Goal: Information Seeking & Learning: Learn about a topic

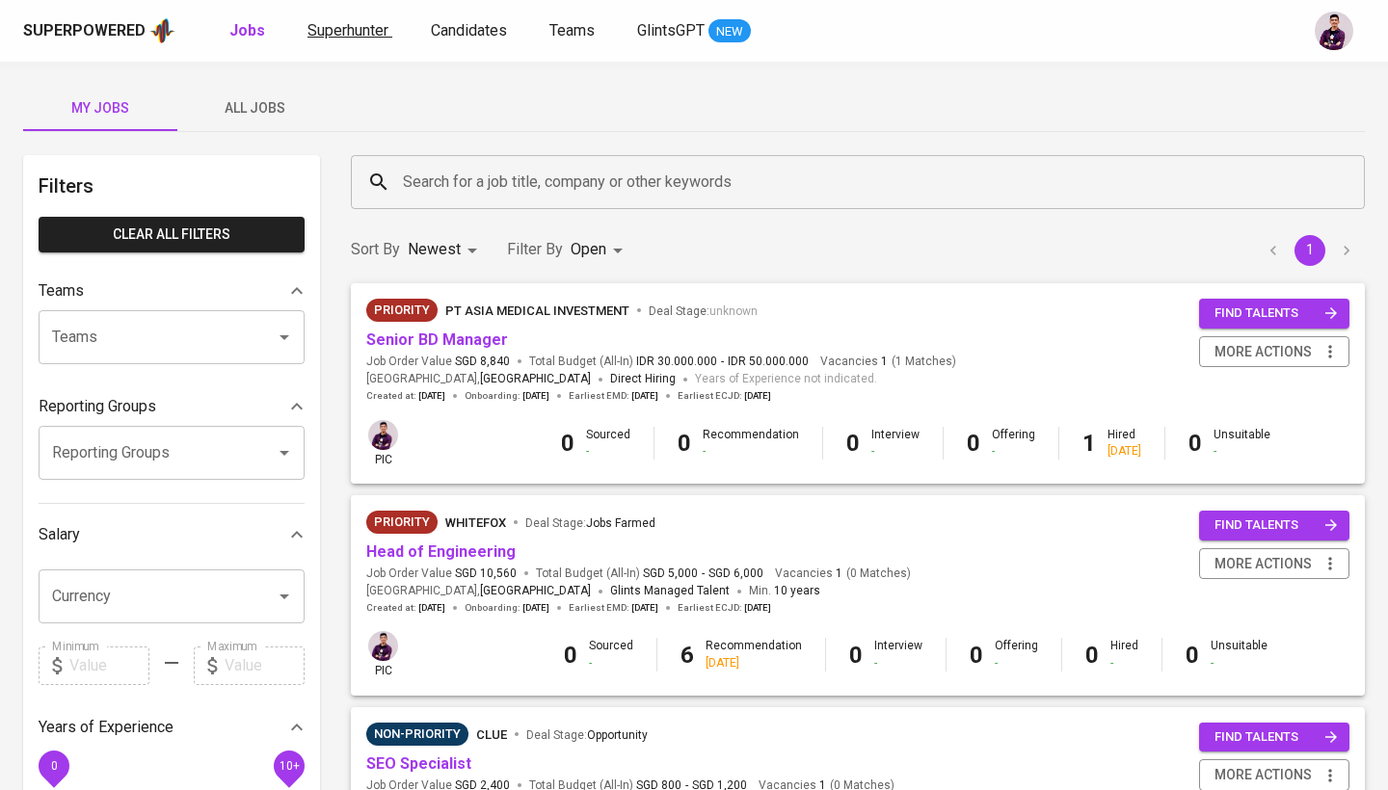
click at [355, 30] on span "Superhunter" at bounding box center [348, 30] width 81 height 18
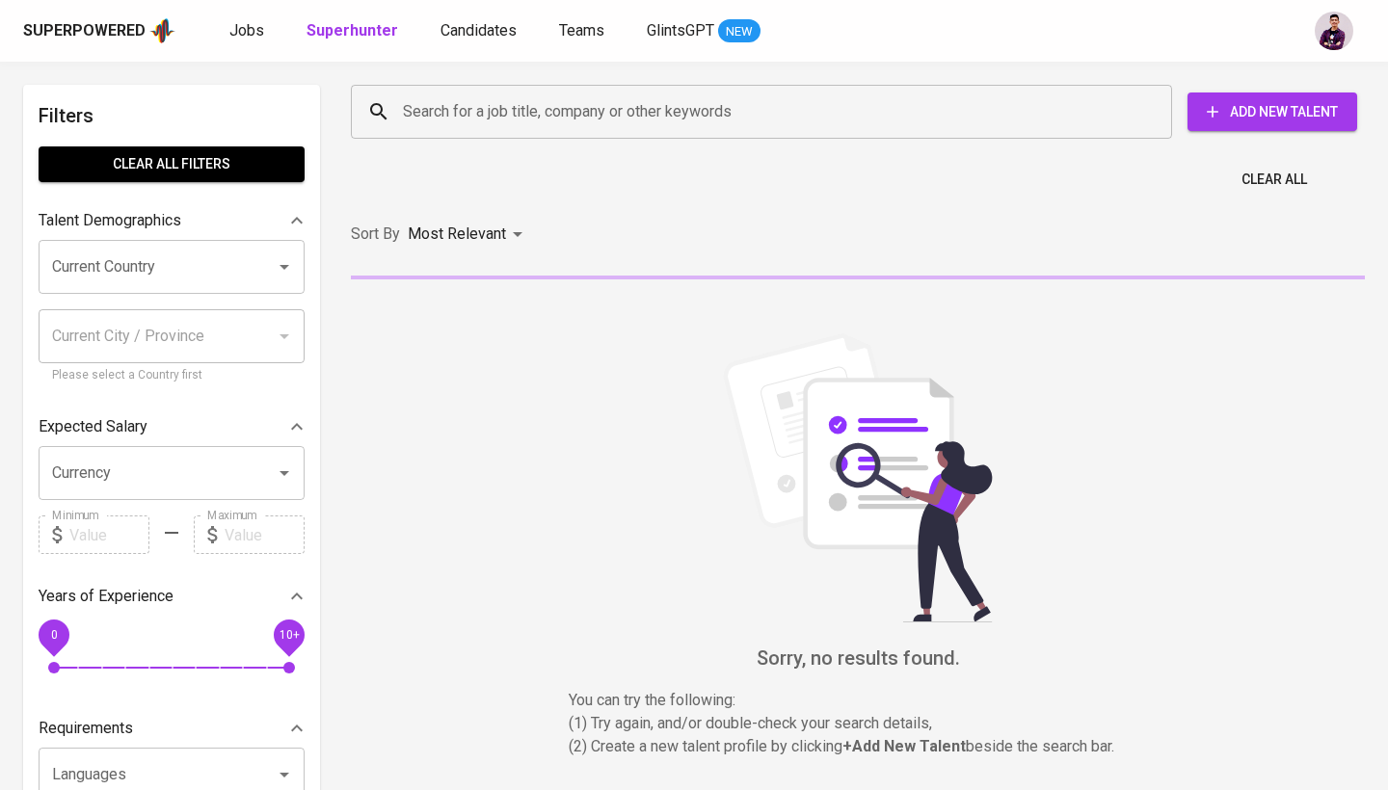
click at [654, 109] on input "Search for a job title, company or other keywords" at bounding box center [766, 112] width 737 height 37
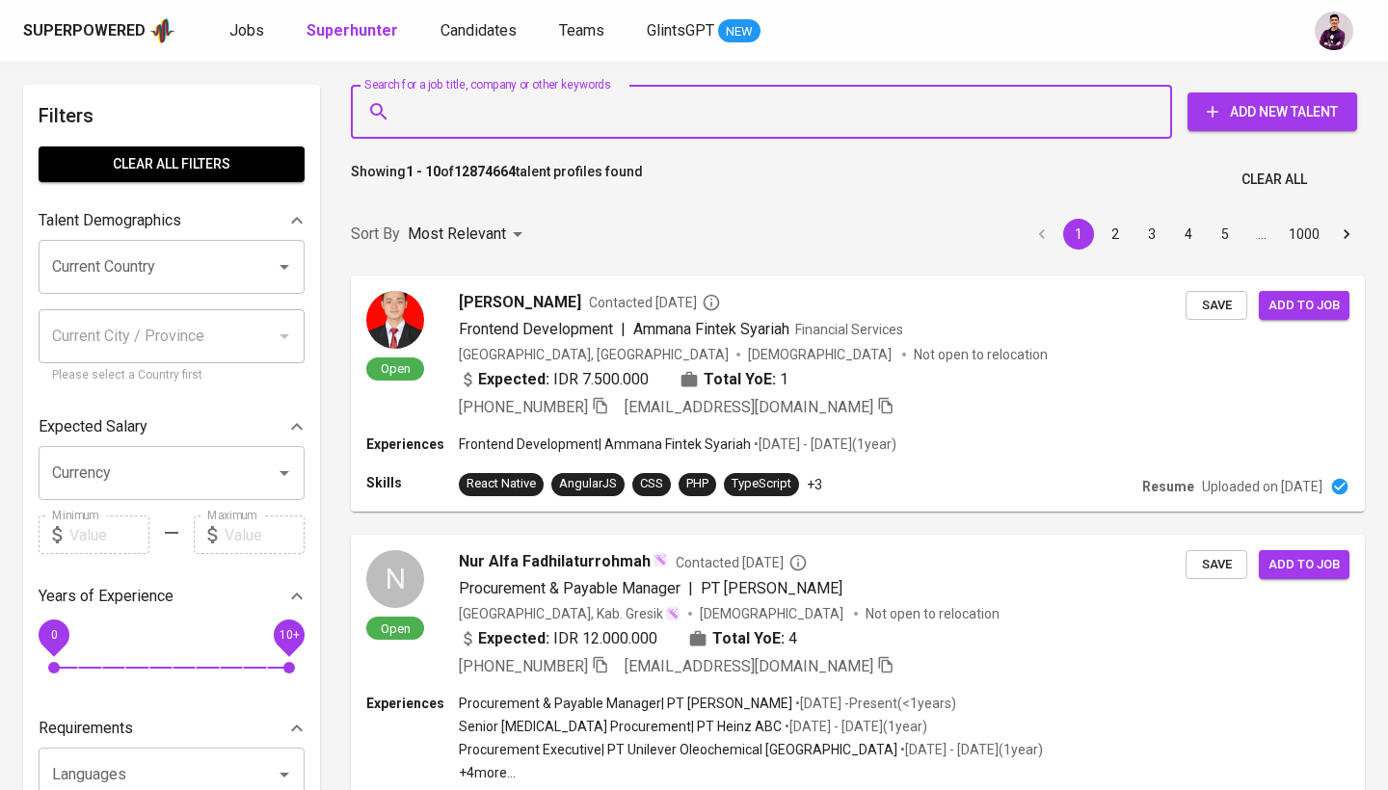
click at [153, 264] on input "Current Country" at bounding box center [144, 267] width 195 height 37
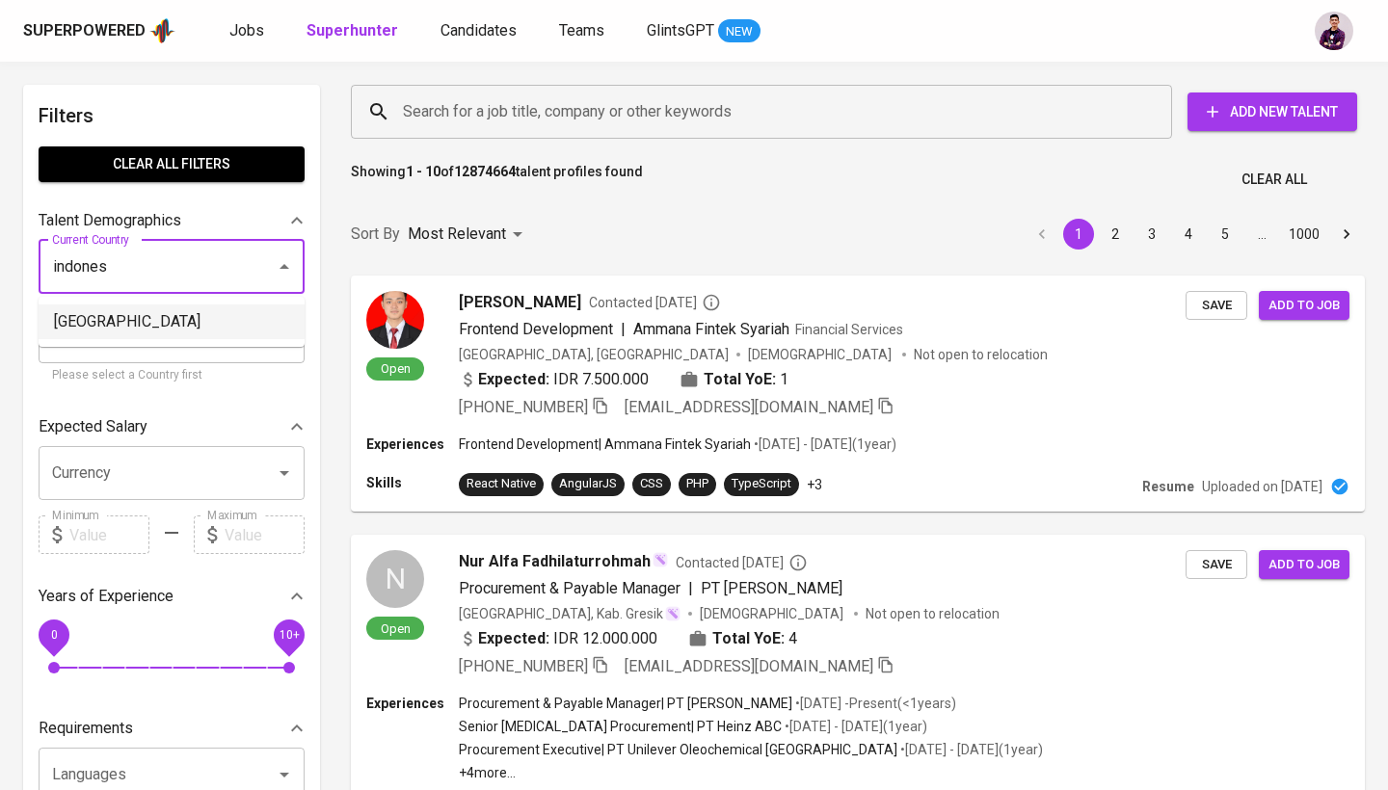
click at [132, 334] on li "[GEOGRAPHIC_DATA]" at bounding box center [172, 322] width 266 height 35
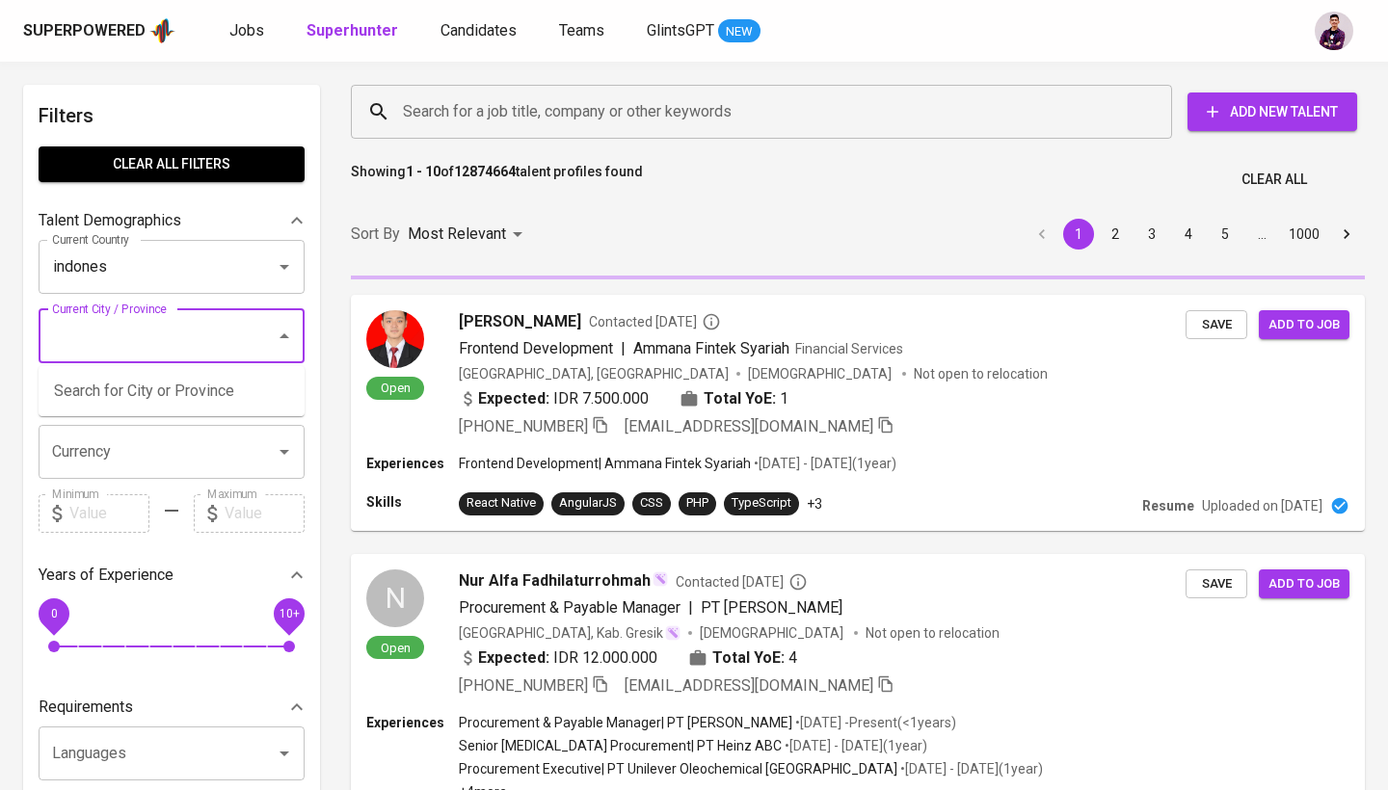
type input "[GEOGRAPHIC_DATA]"
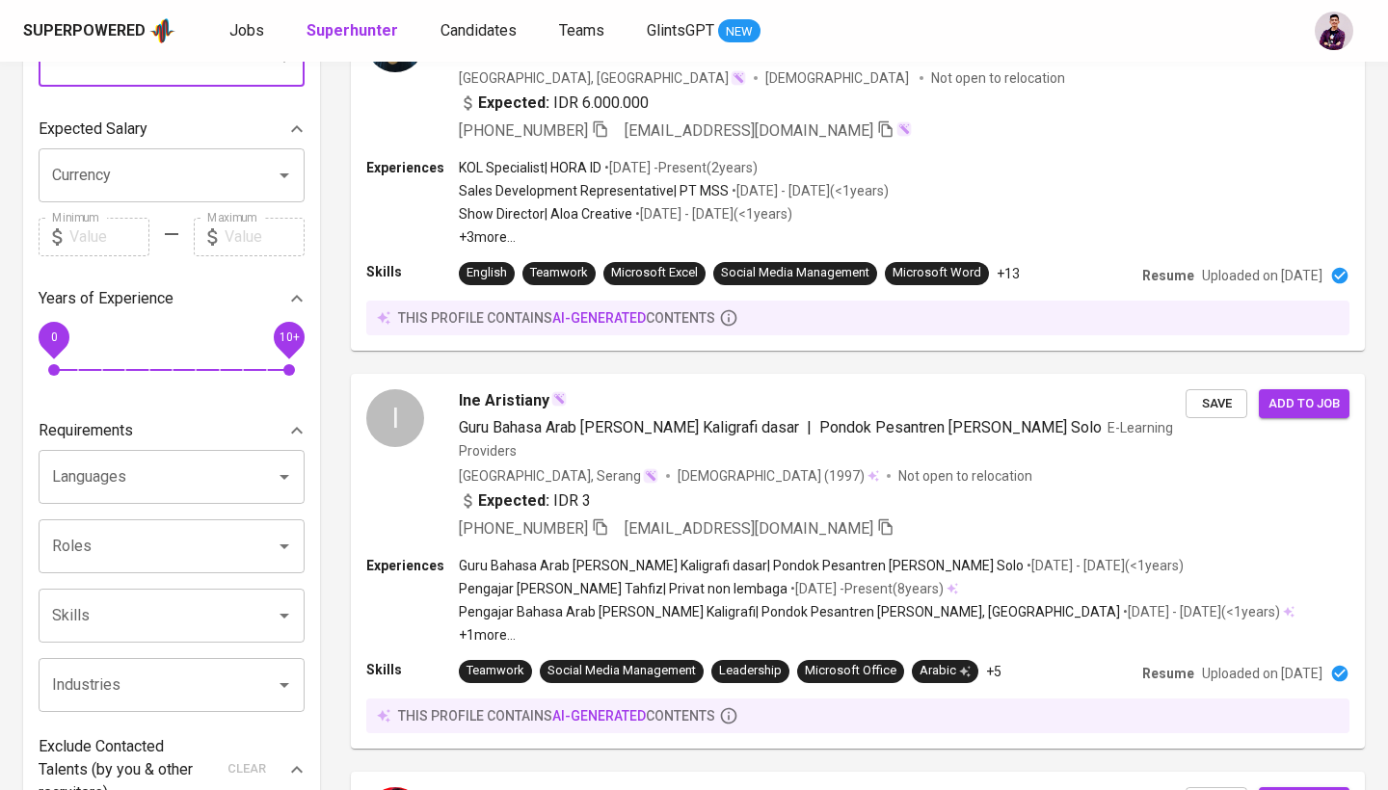
click at [55, 229] on icon at bounding box center [57, 237] width 23 height 23
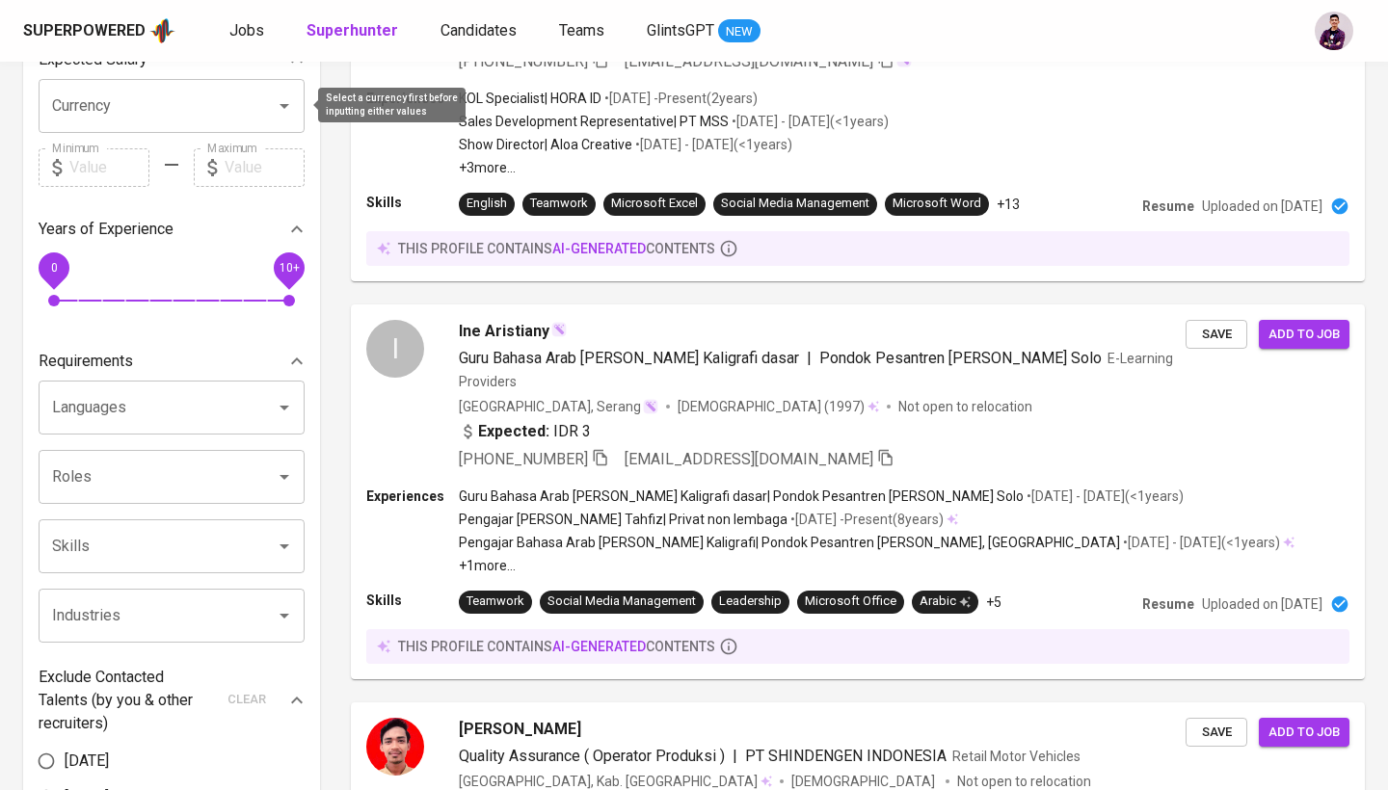
scroll to position [479, 0]
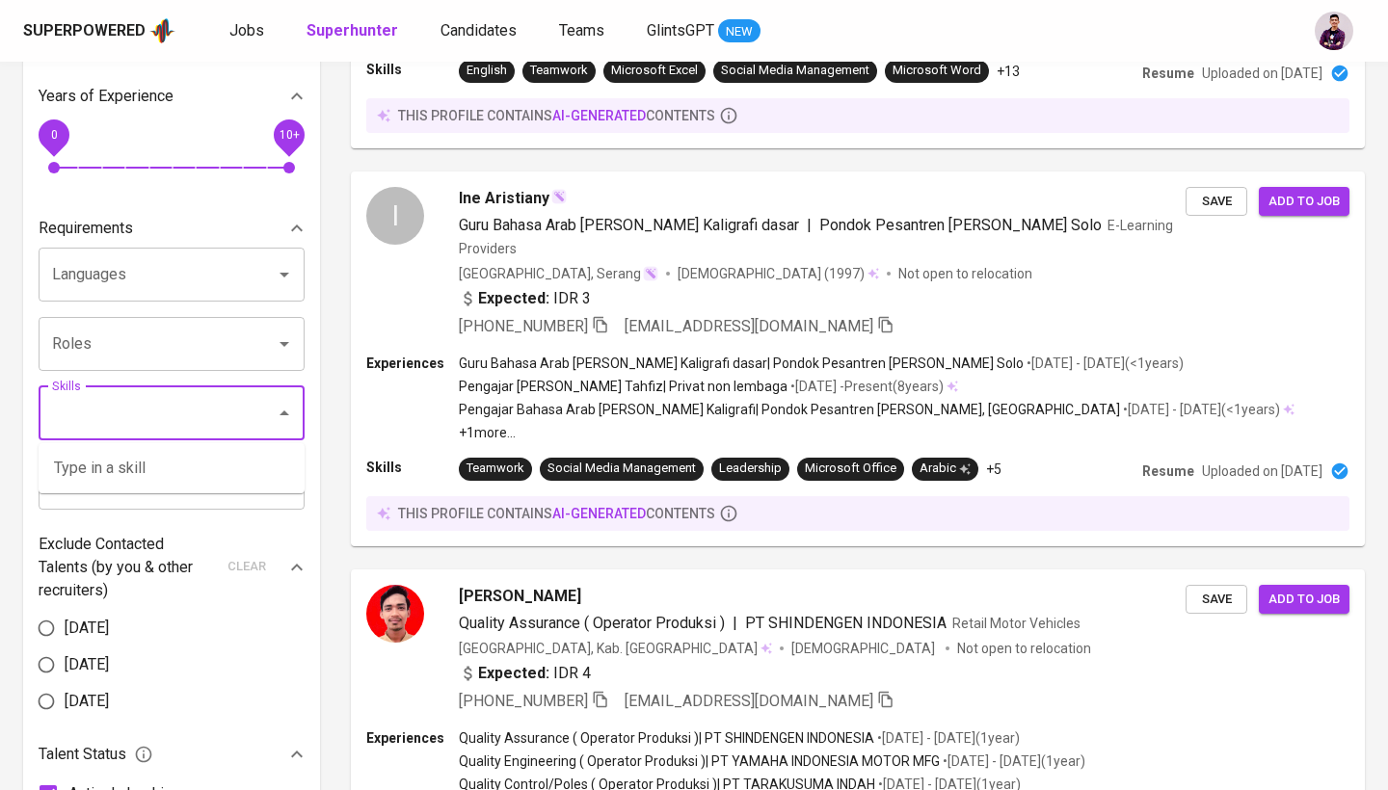
click at [143, 403] on input "Skills" at bounding box center [144, 413] width 195 height 37
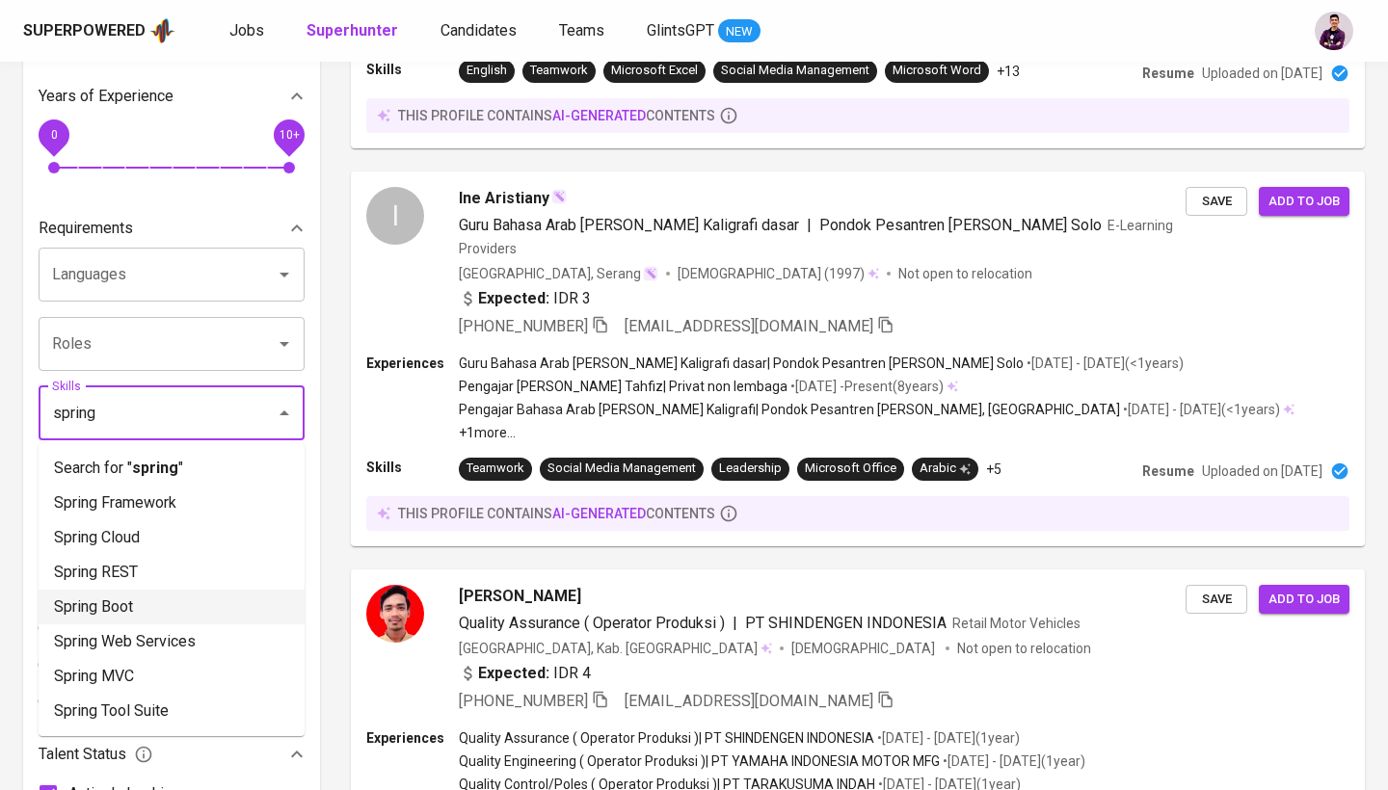
click at [90, 600] on li "Spring Boot" at bounding box center [172, 607] width 266 height 35
type input "spring"
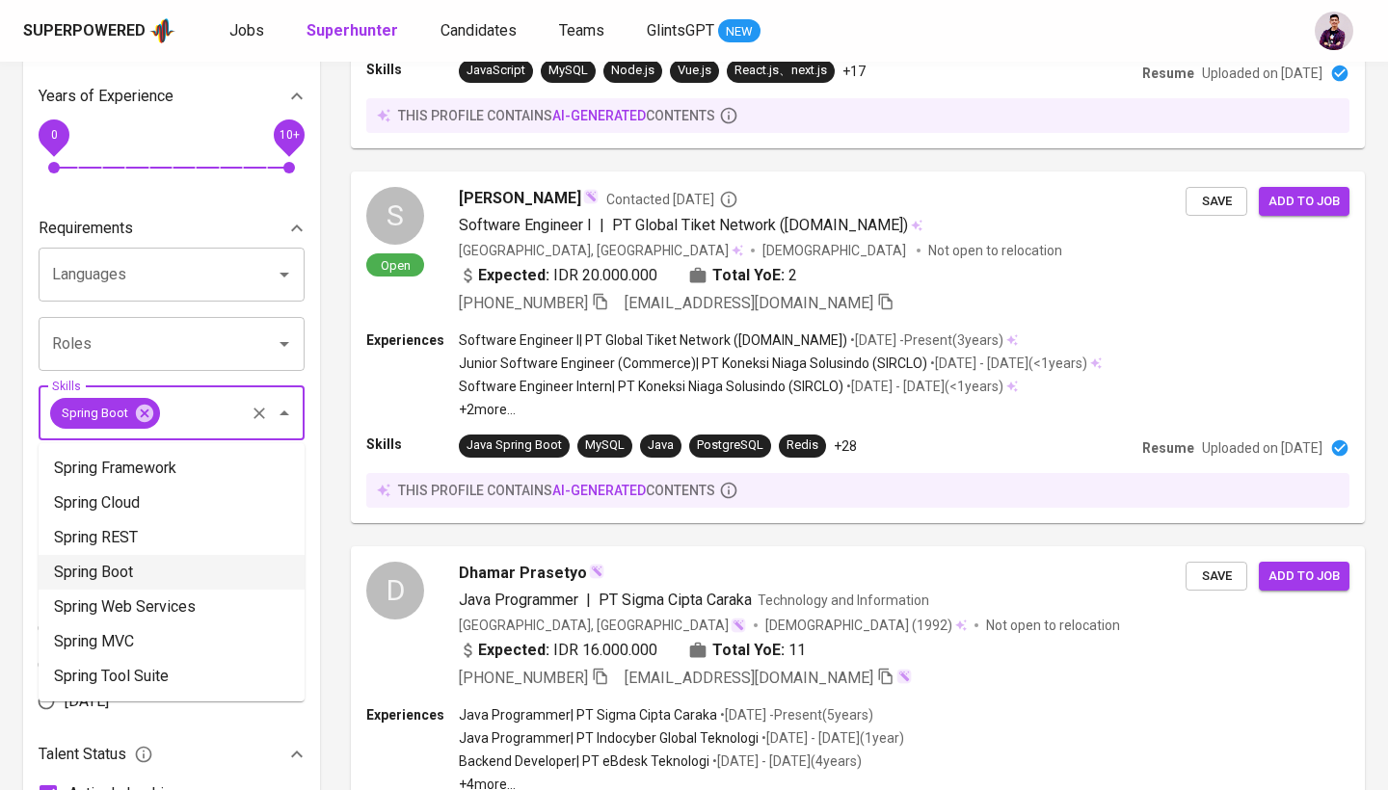
click at [189, 407] on input "Skills" at bounding box center [202, 413] width 79 height 37
click at [201, 413] on input "Skills" at bounding box center [202, 413] width 79 height 37
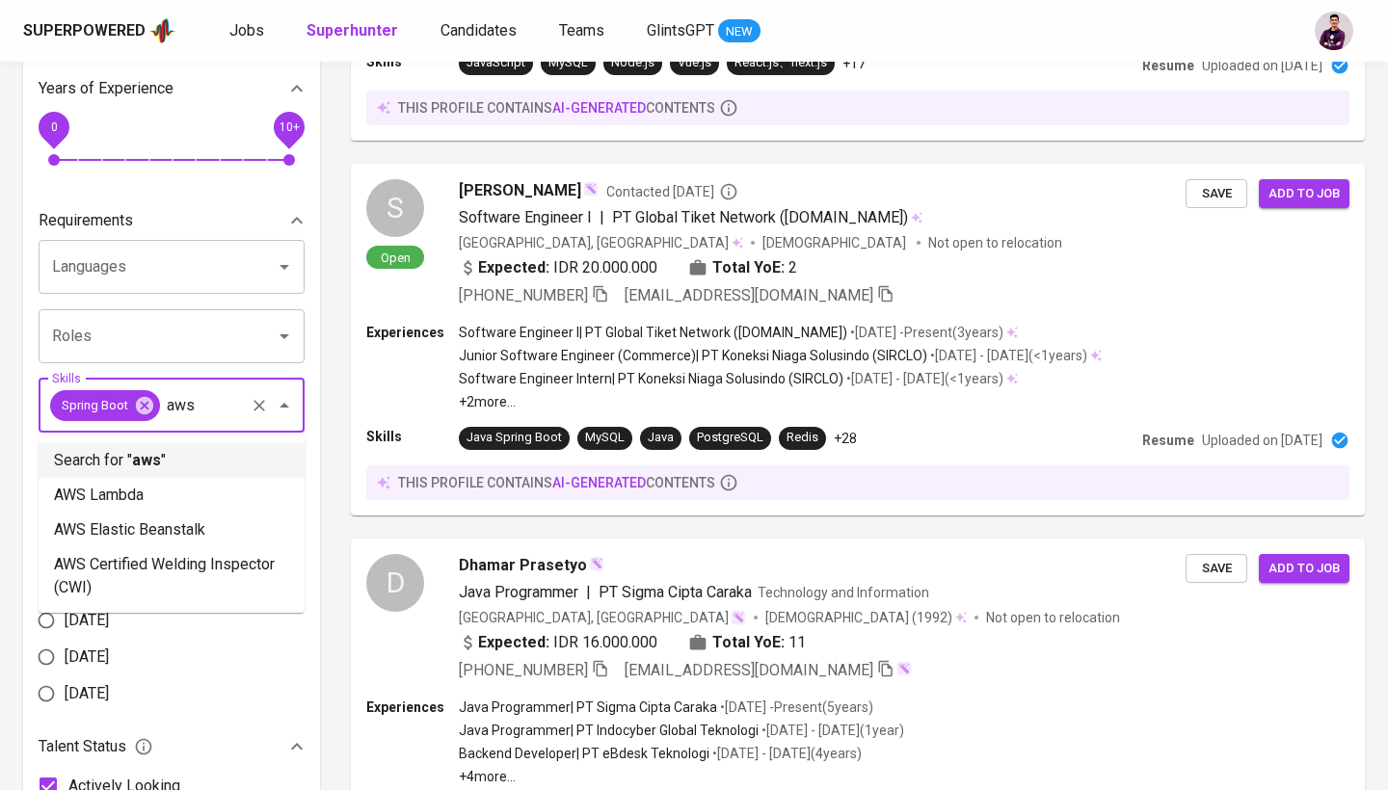
scroll to position [488, 0]
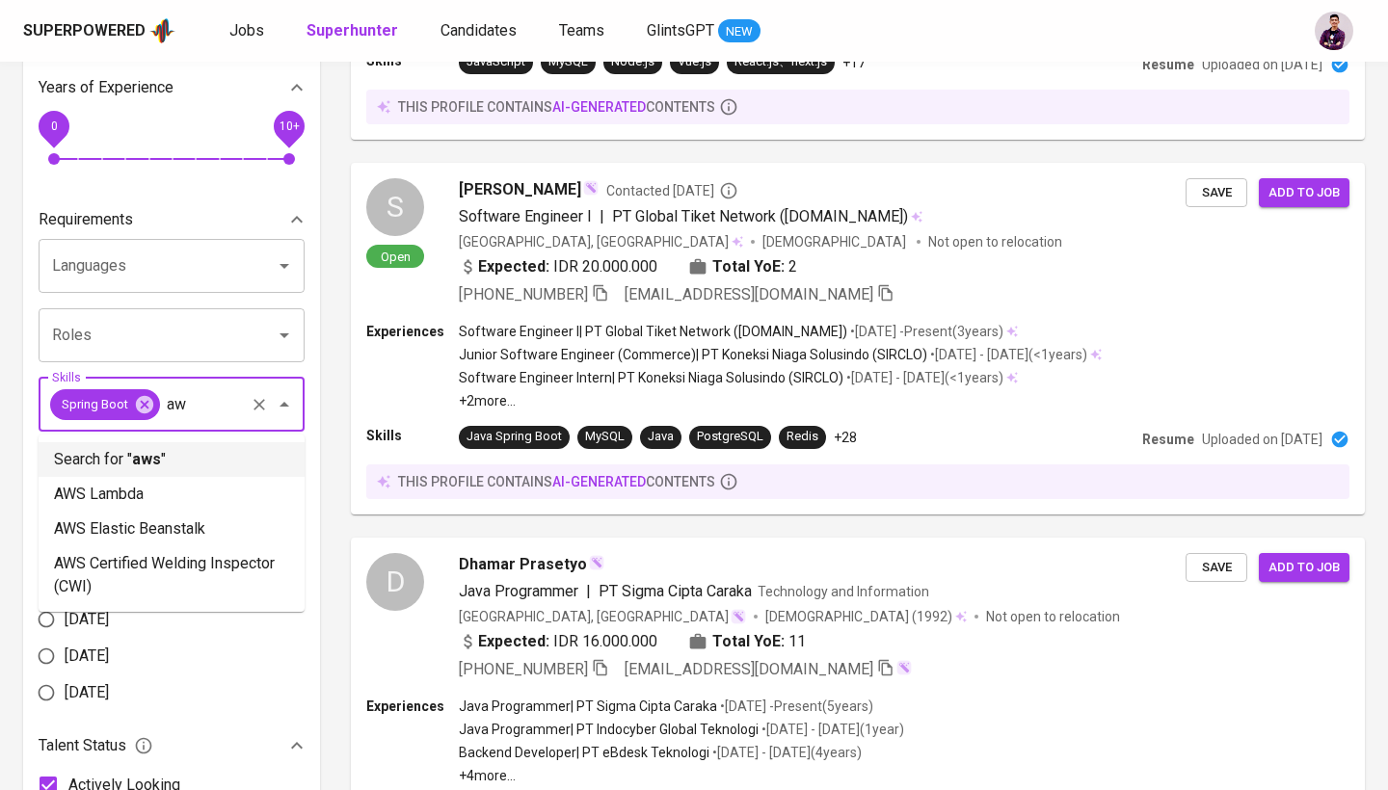
type input "a"
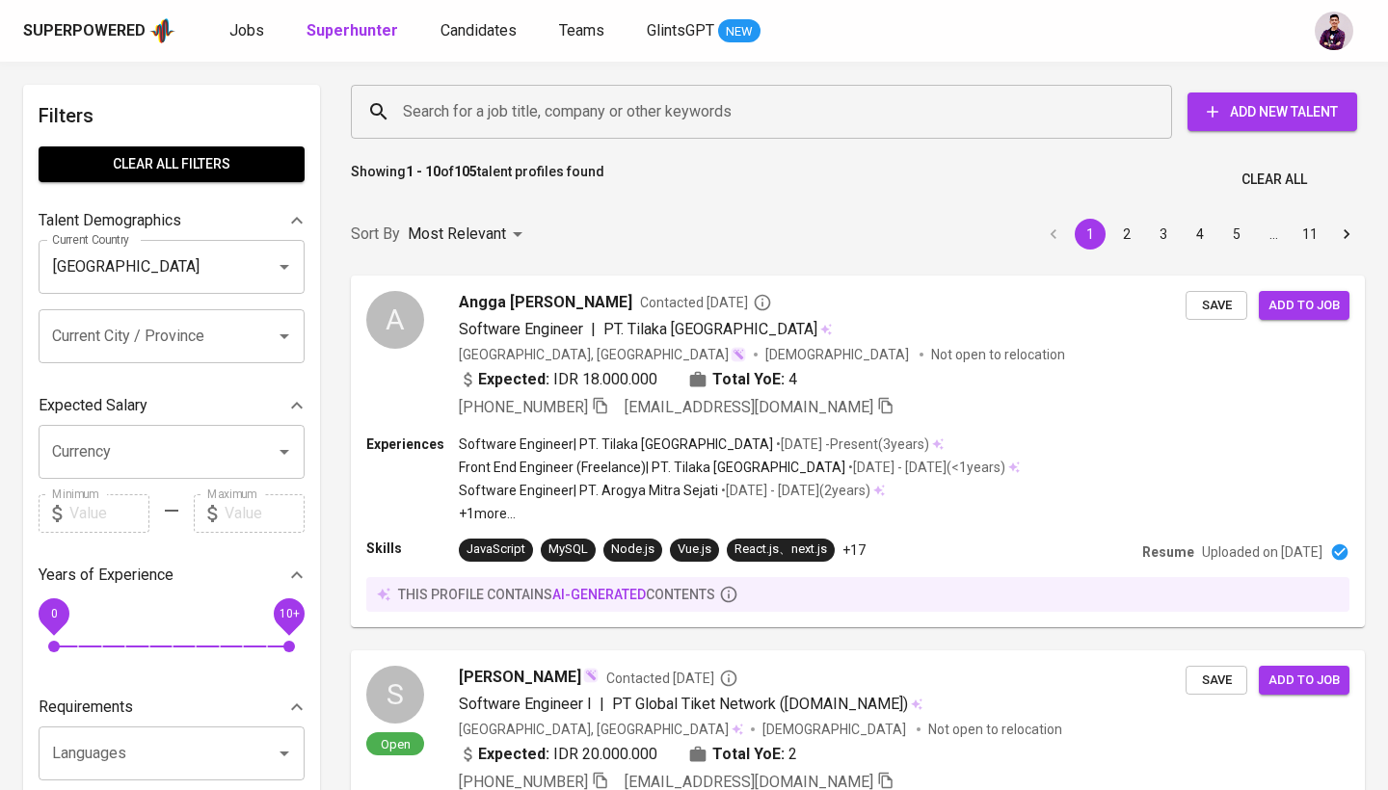
scroll to position [0, 0]
click at [537, 88] on div "Search for a job title, company or other keywords" at bounding box center [761, 112] width 821 height 54
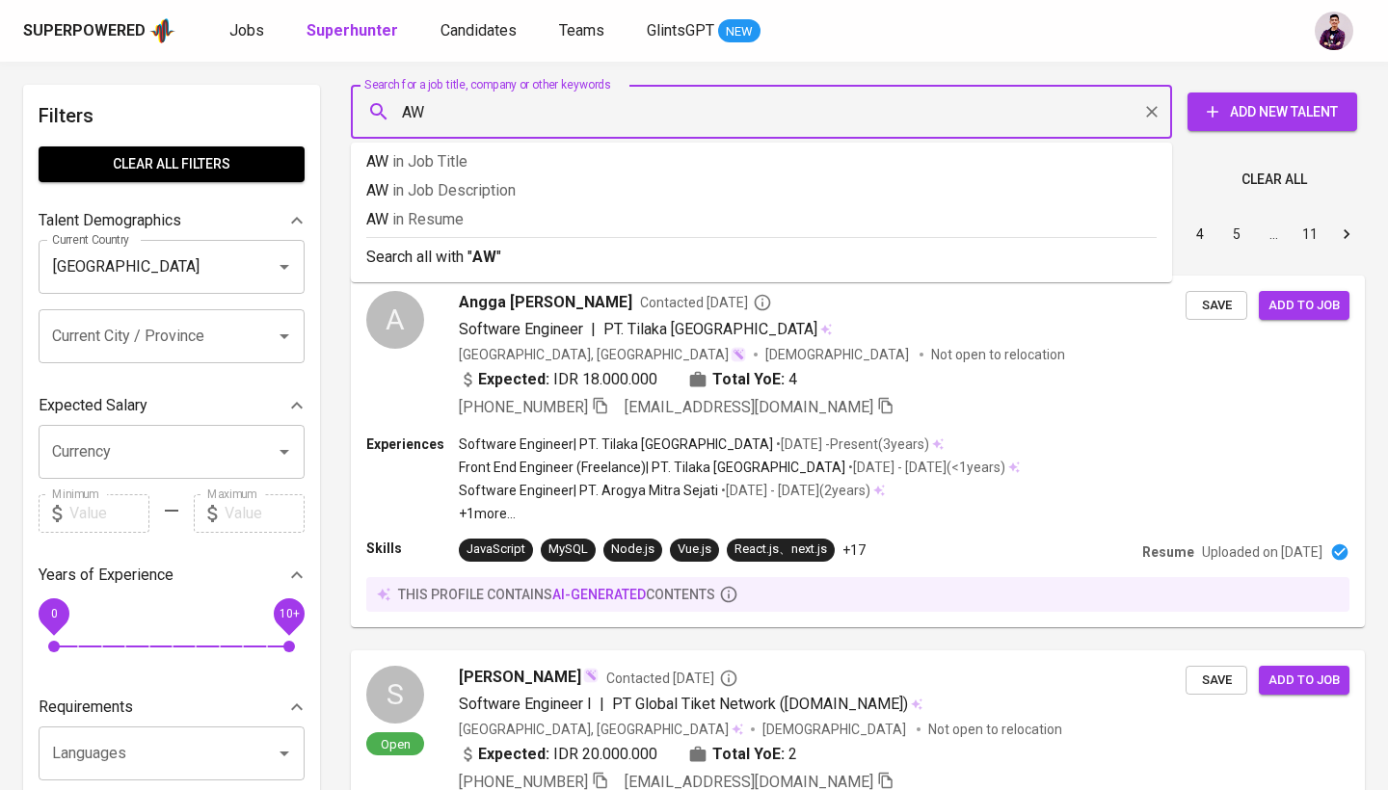
type input "AWS"
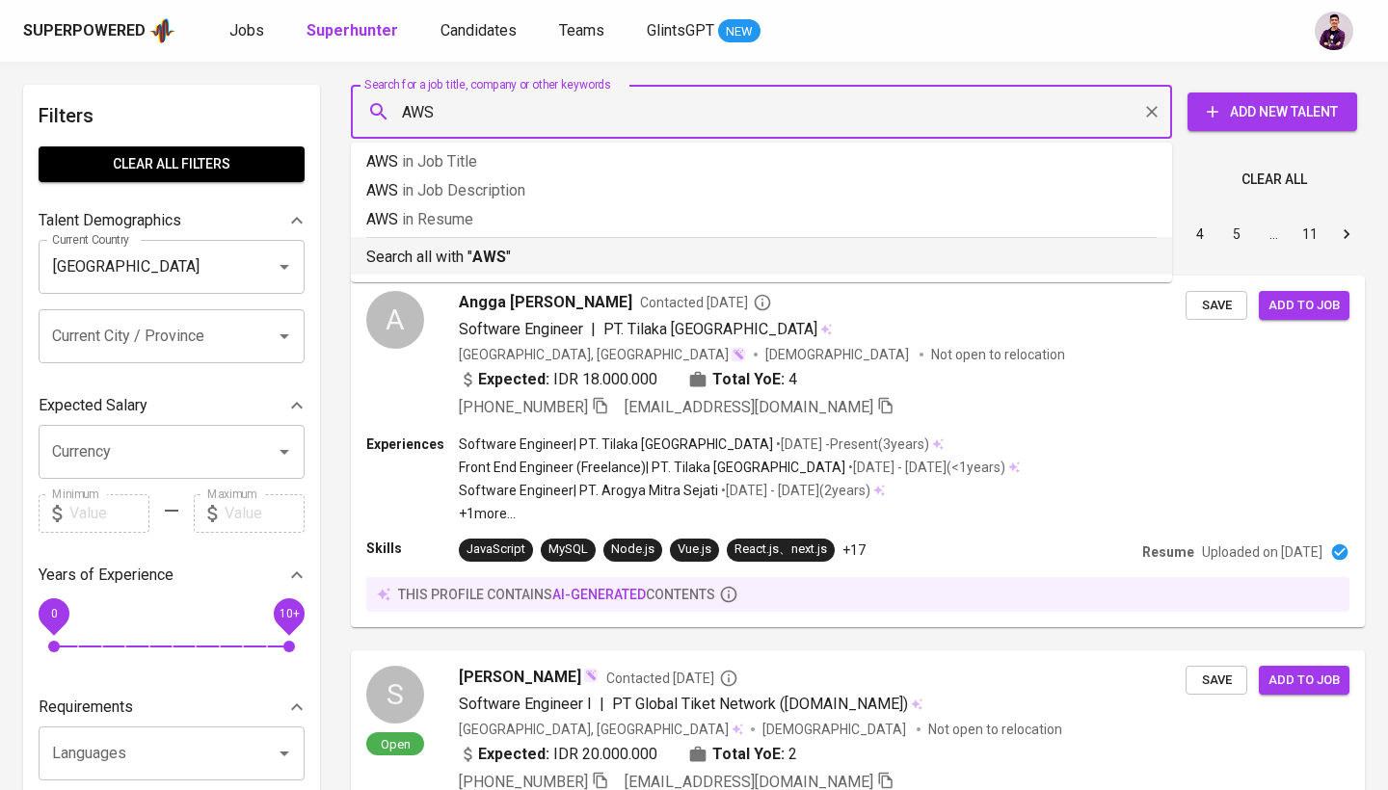
click at [554, 250] on p "Search all with " AWS "" at bounding box center [761, 257] width 790 height 23
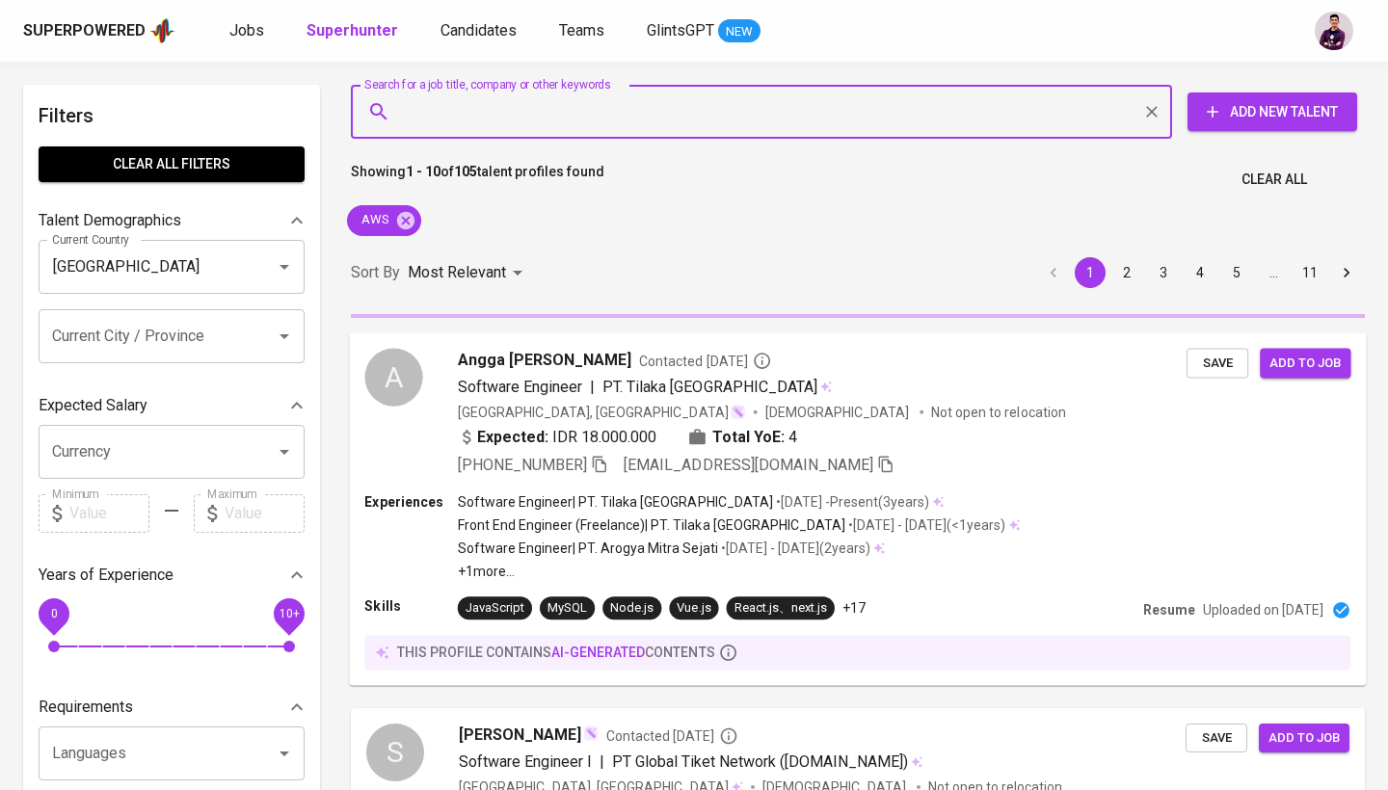
scroll to position [196, 0]
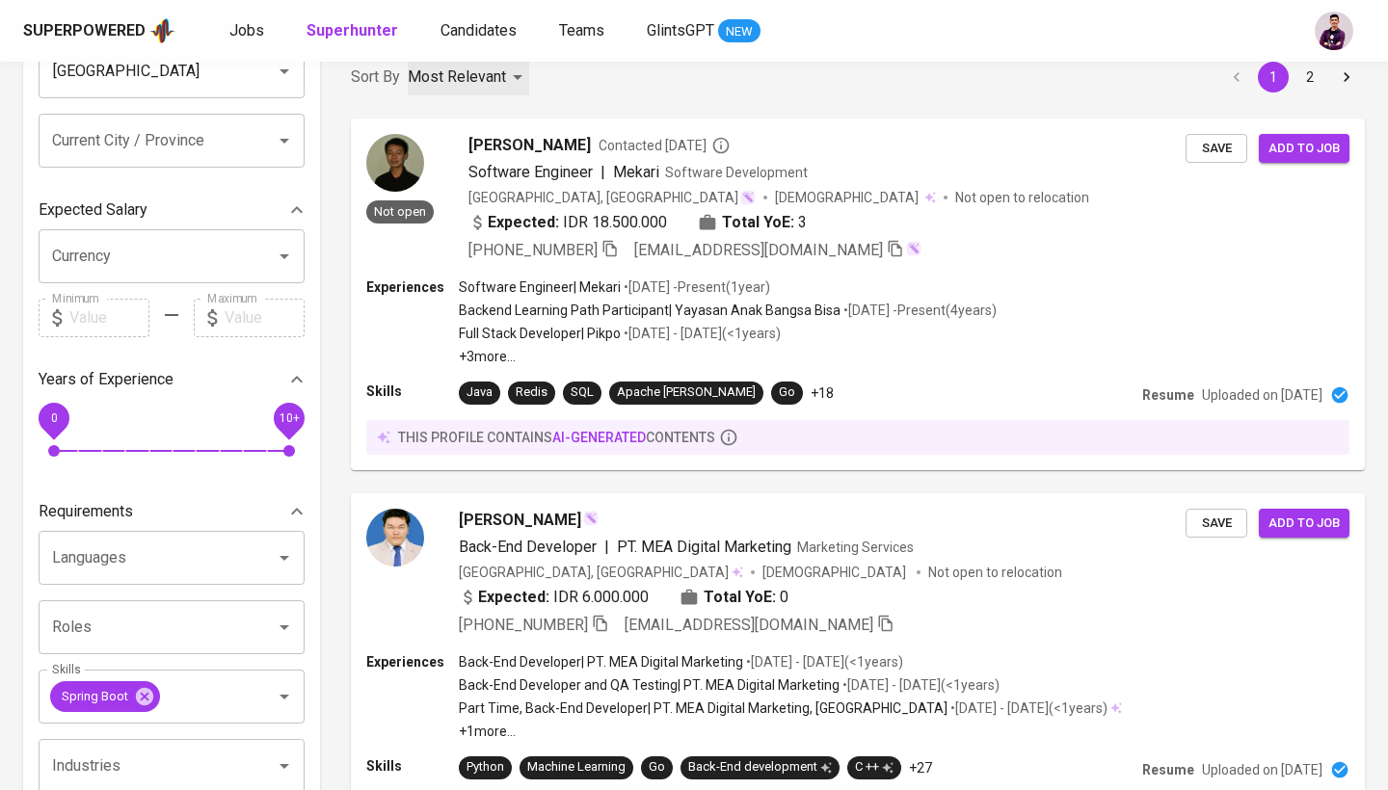
click at [496, 82] on p "Most Relevant" at bounding box center [457, 77] width 98 height 23
click at [493, 152] on li "Newest Profile" at bounding box center [469, 154] width 133 height 35
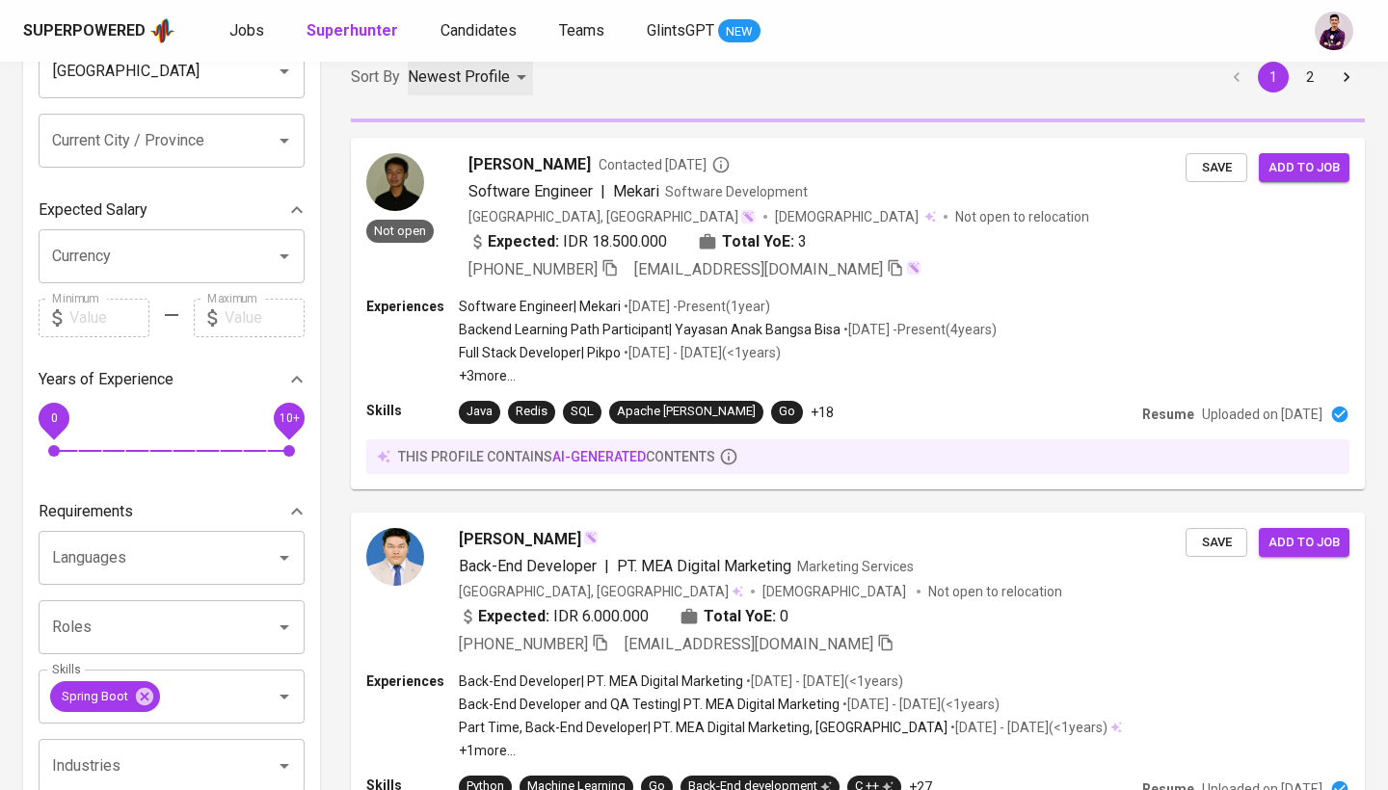
type input "PROFILE_CREATION"
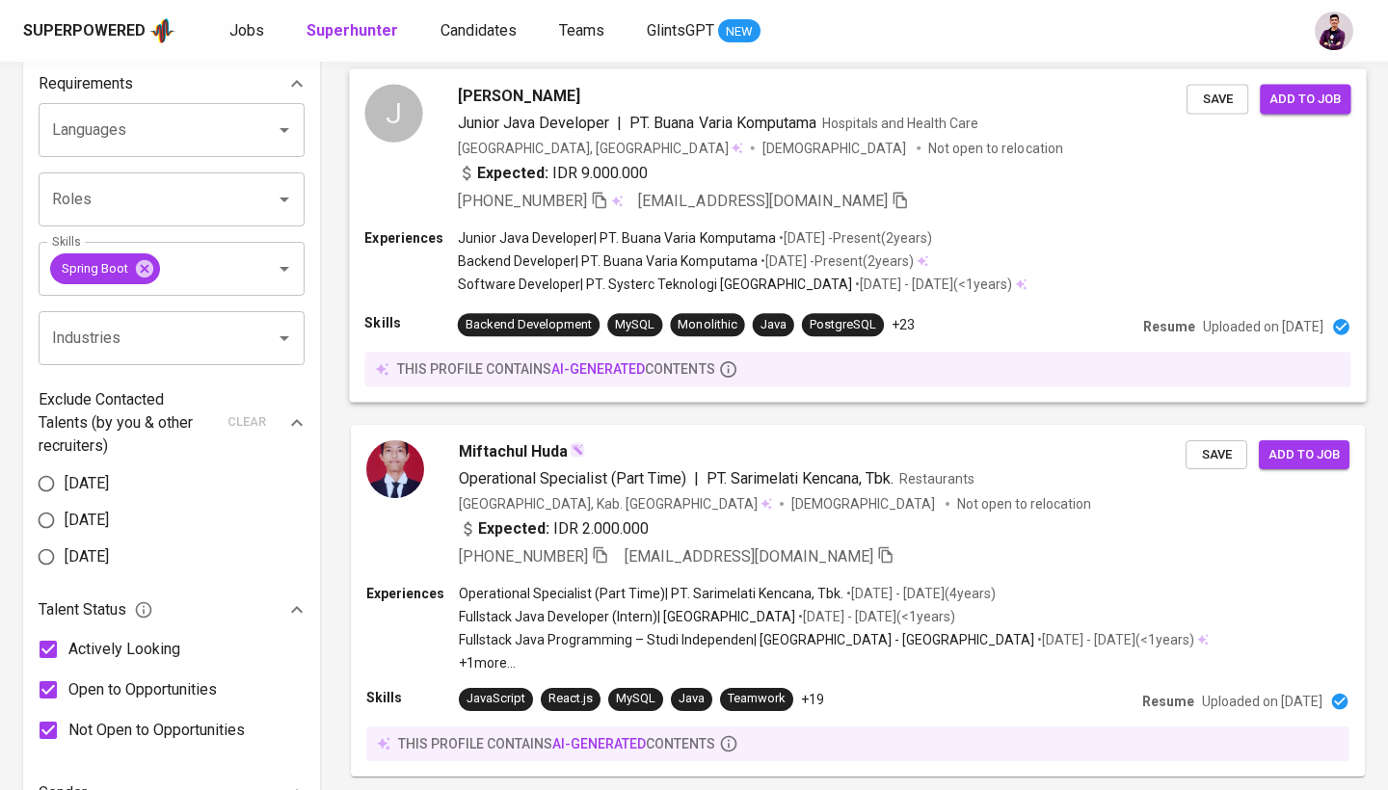
scroll to position [582, 0]
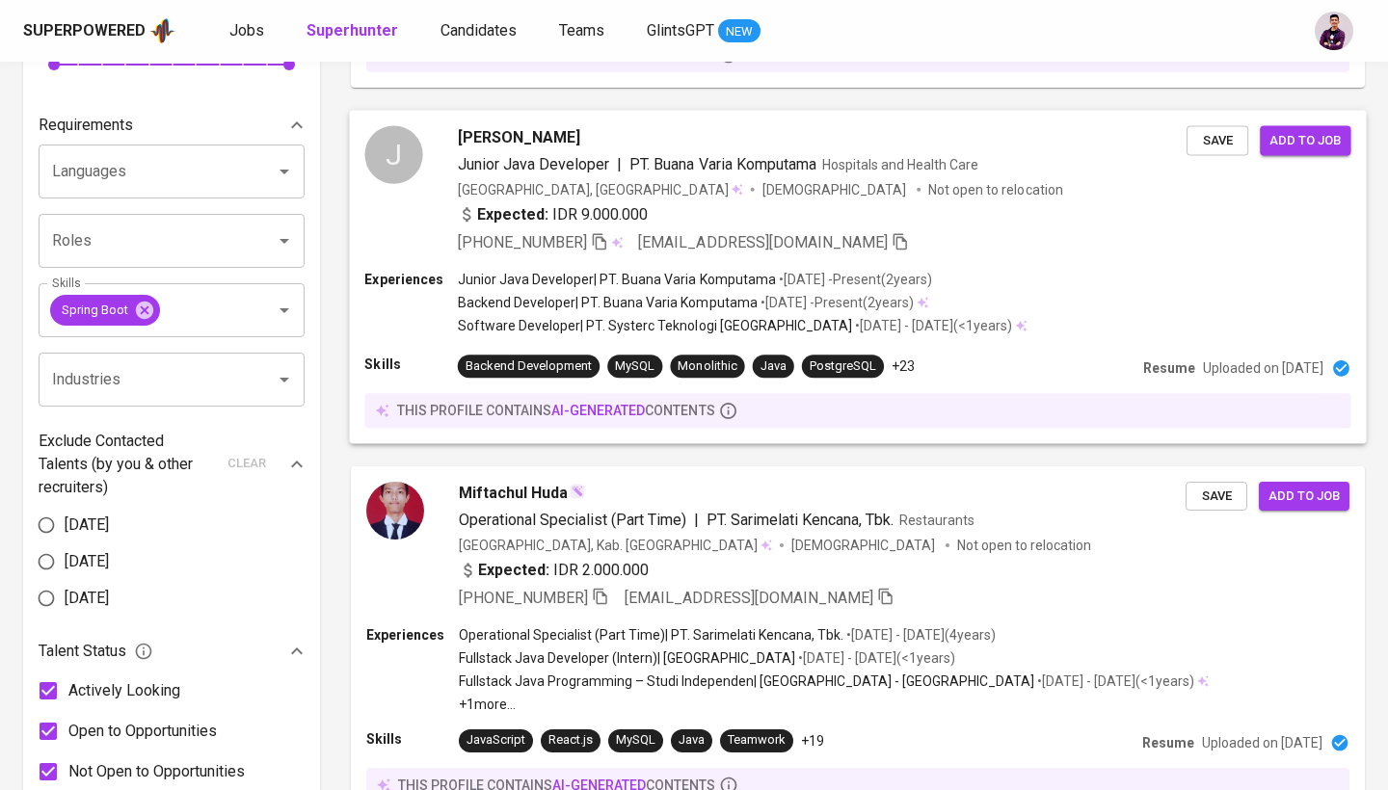
click at [382, 170] on div "J" at bounding box center [393, 154] width 58 height 58
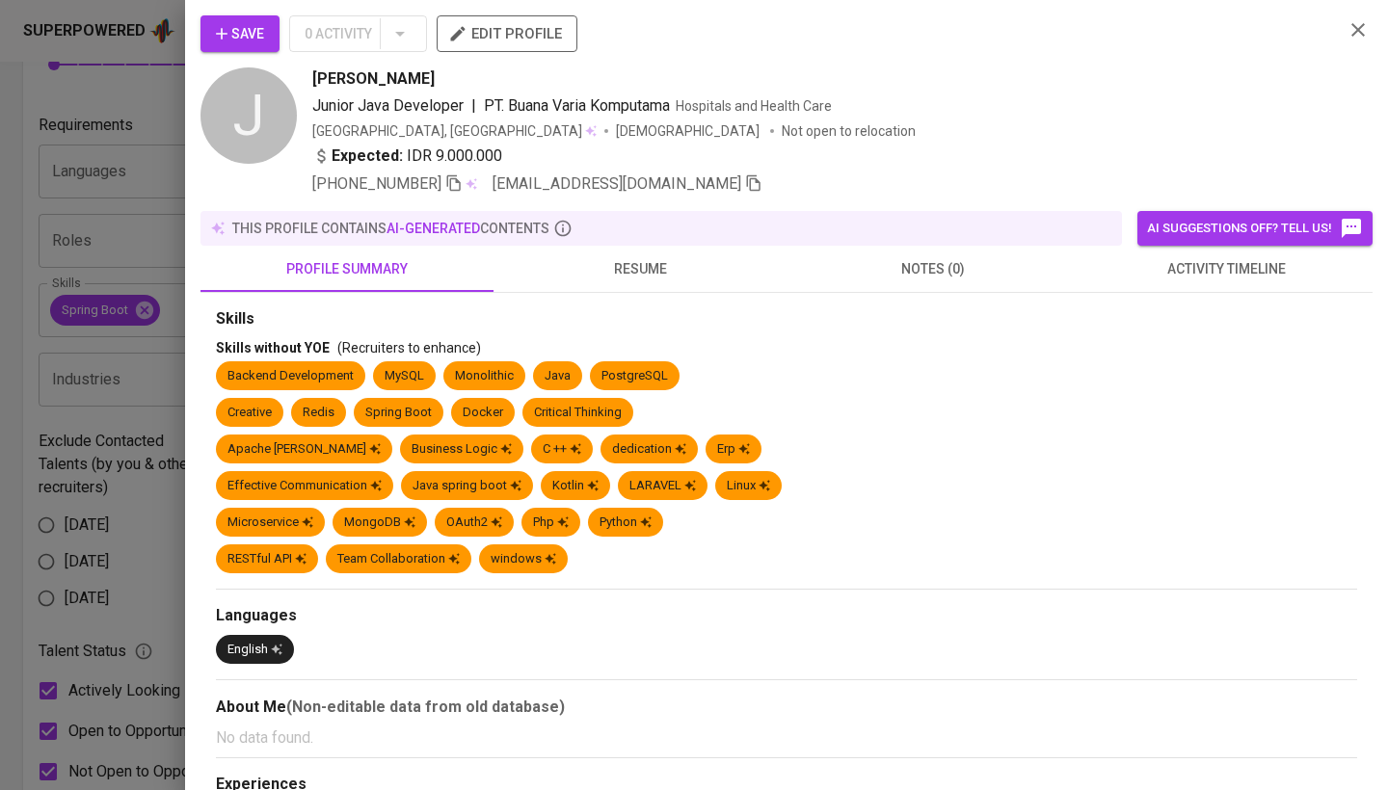
click at [640, 285] on button "resume" at bounding box center [640, 269] width 293 height 46
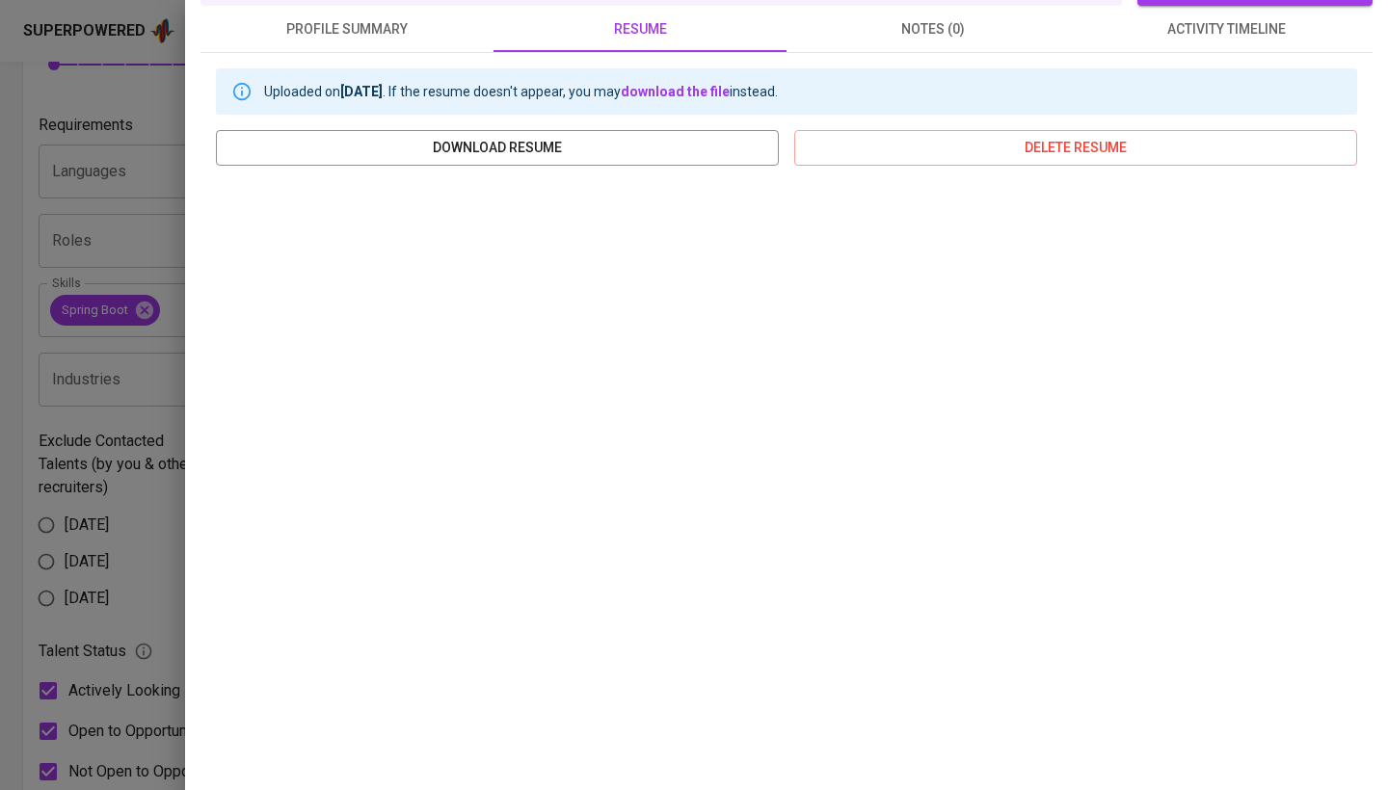
scroll to position [239, 0]
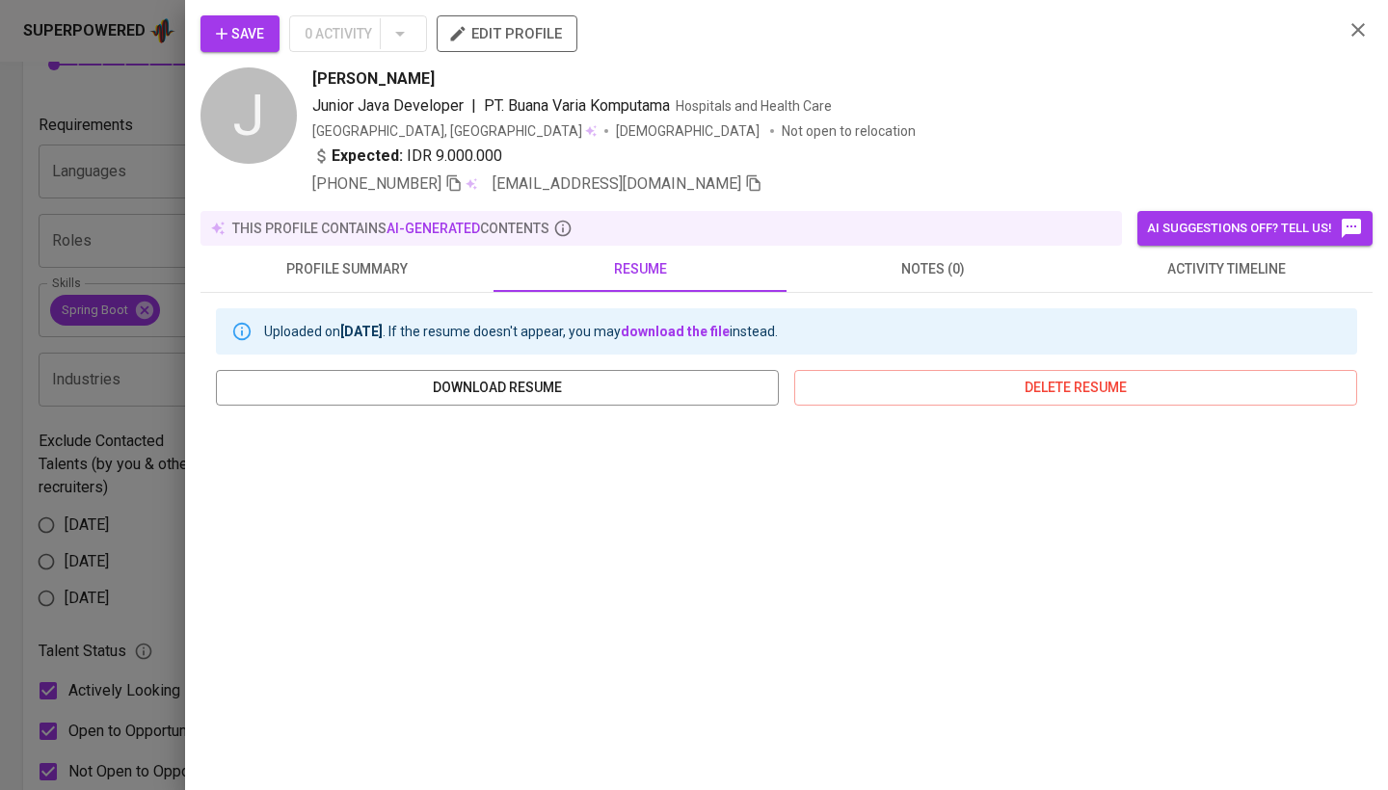
scroll to position [239, 0]
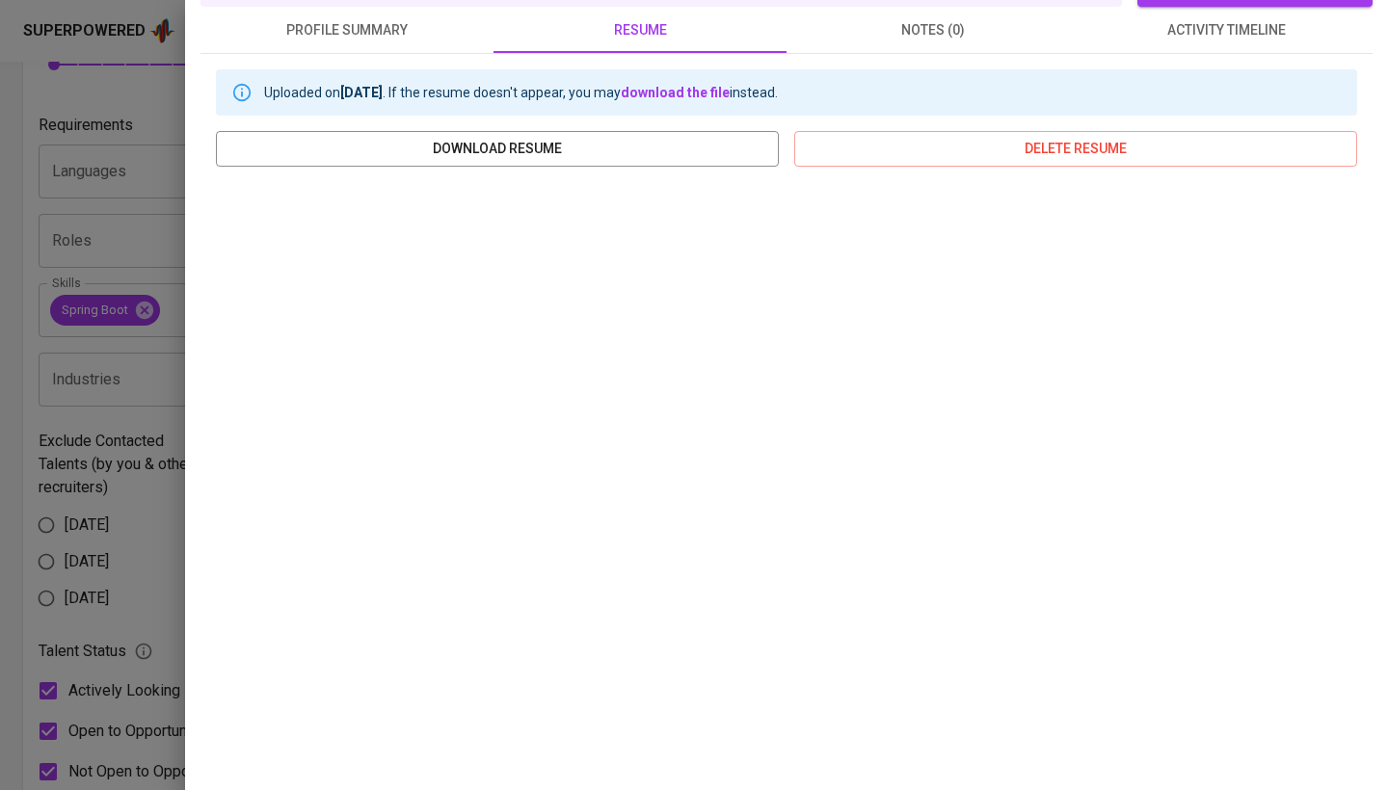
click at [26, 415] on div at bounding box center [694, 395] width 1388 height 790
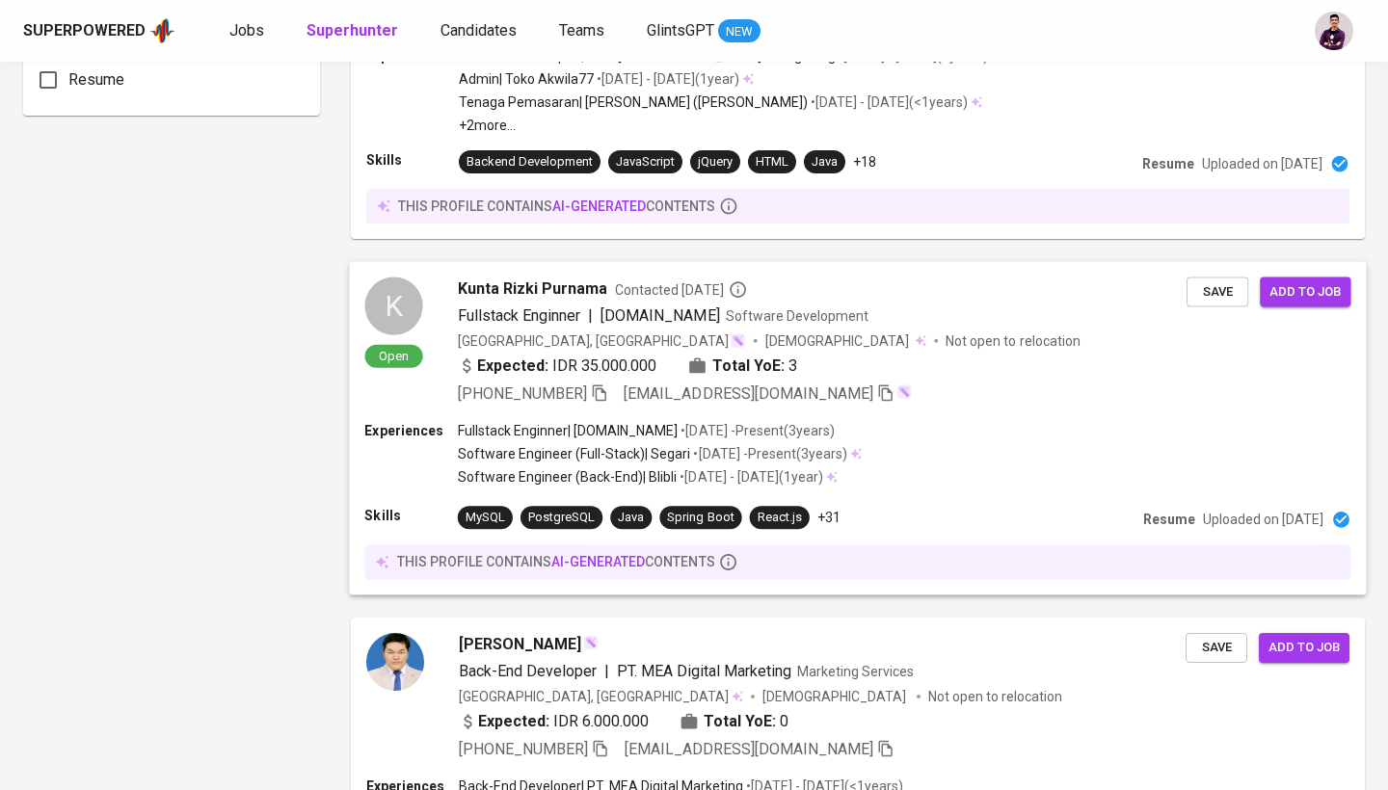
scroll to position [1591, 0]
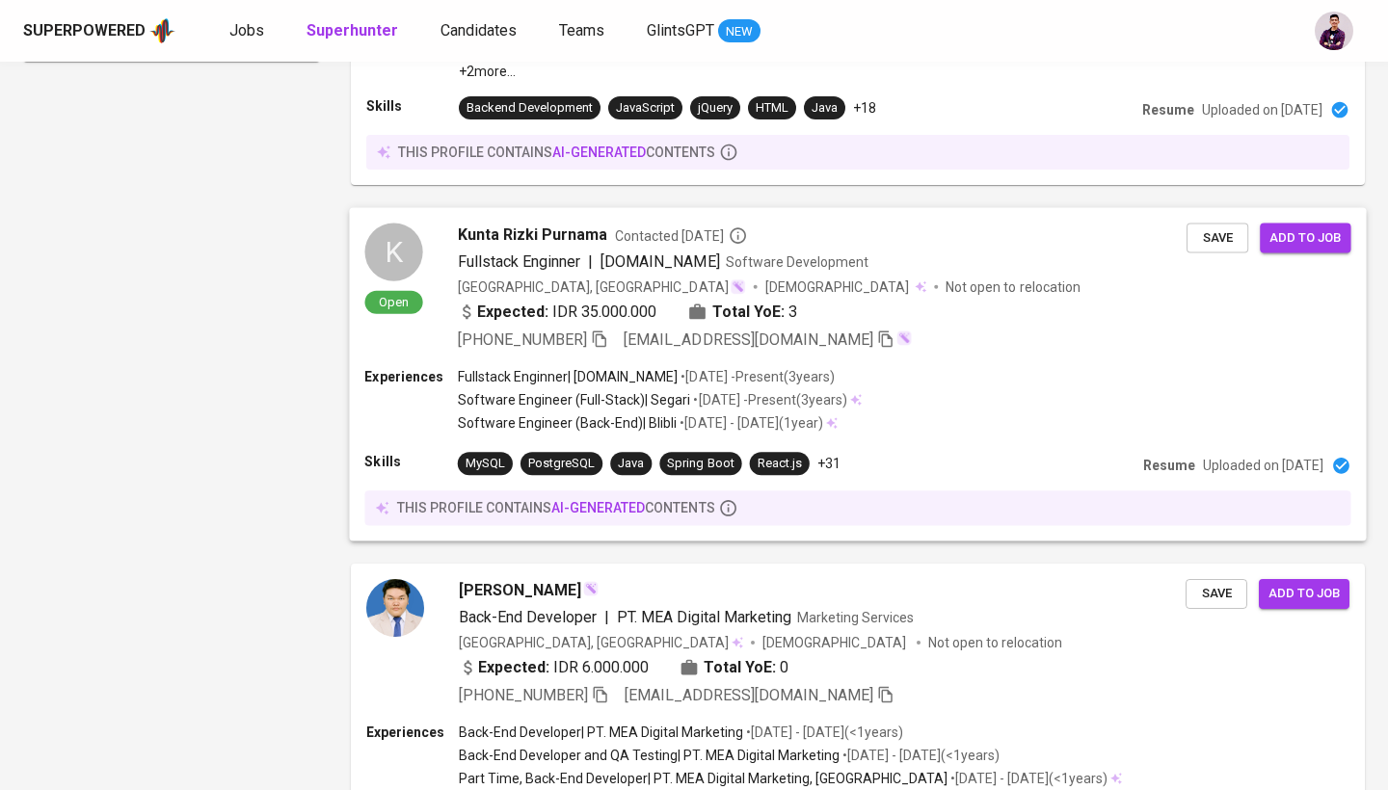
click at [422, 269] on div "K Open" at bounding box center [393, 269] width 58 height 93
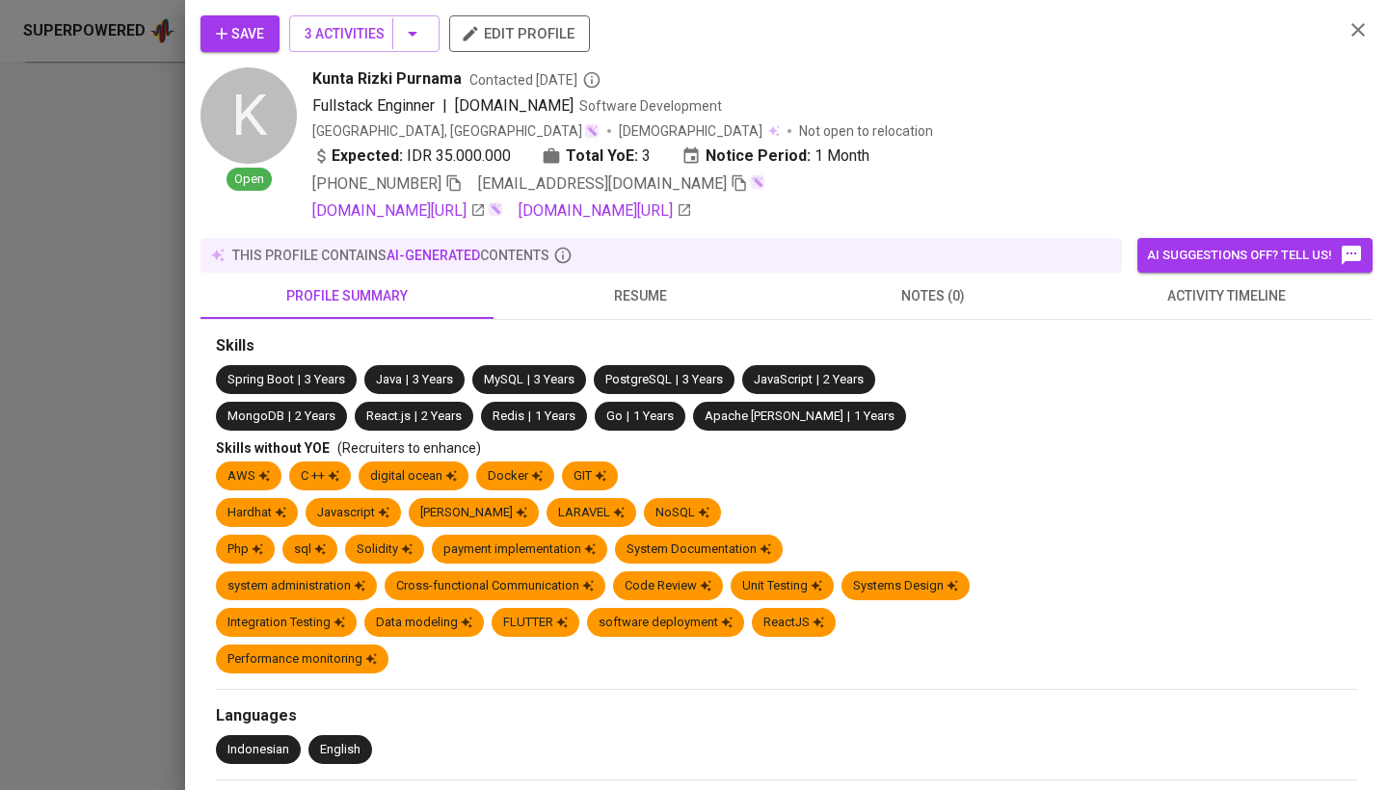
scroll to position [1731, 0]
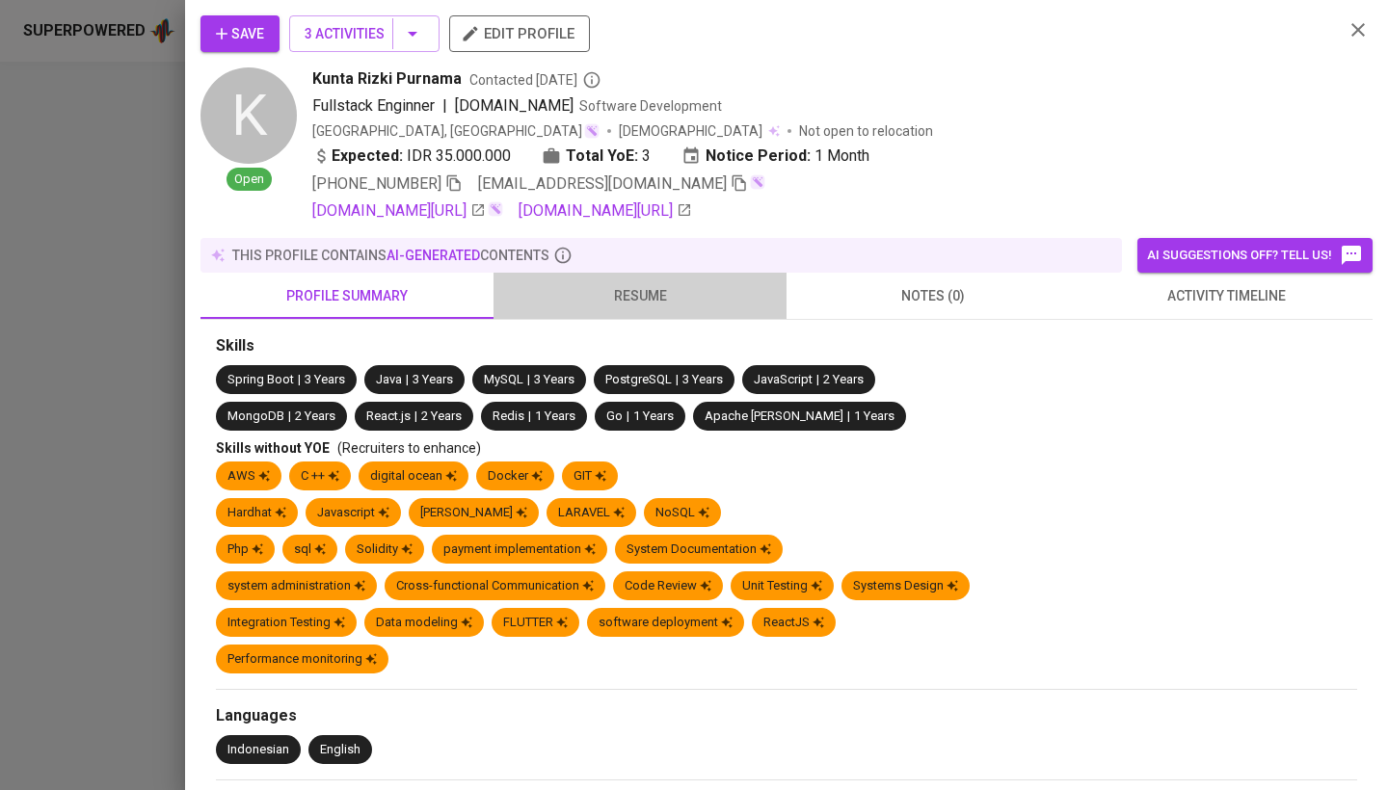
click at [656, 289] on span "resume" at bounding box center [640, 296] width 270 height 24
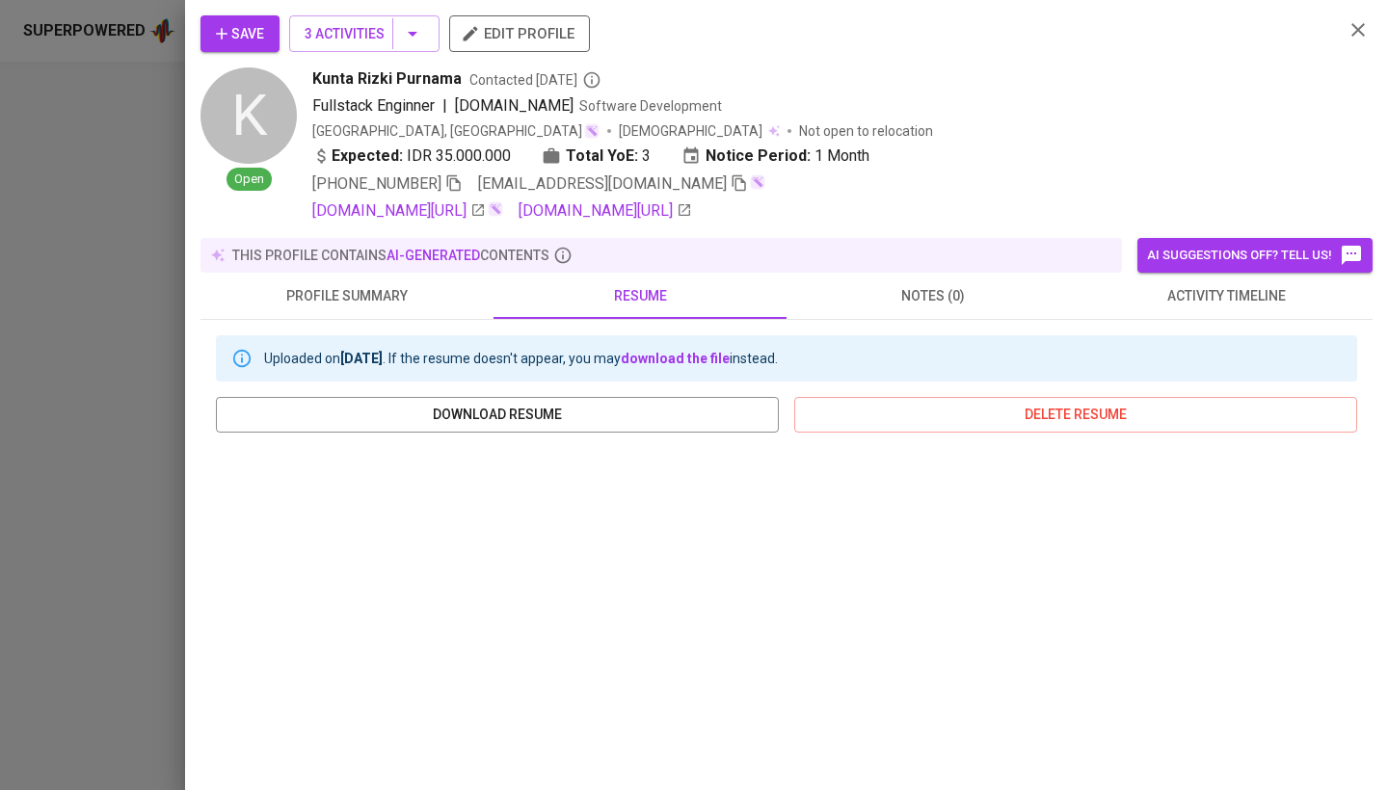
click at [1358, 32] on icon "button" at bounding box center [1358, 29] width 23 height 23
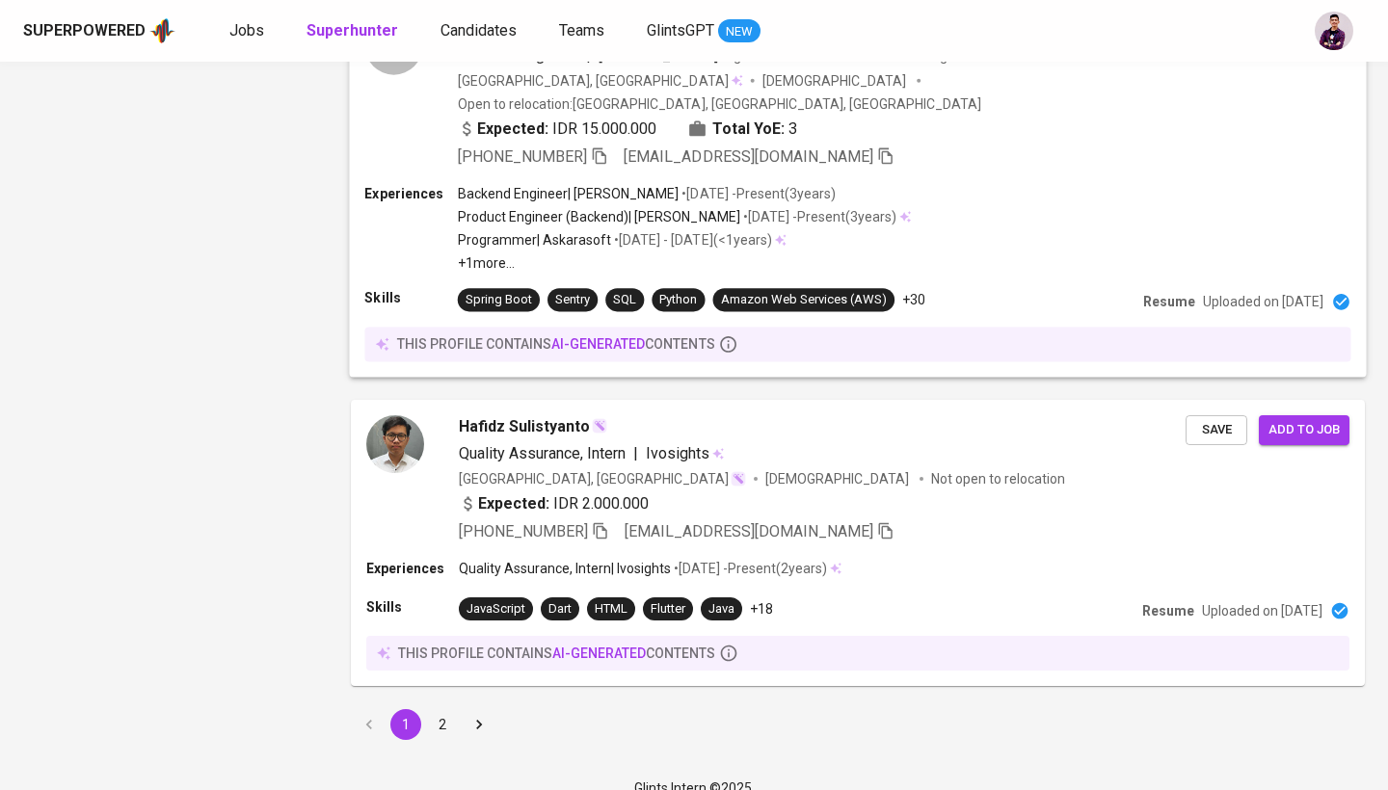
scroll to position [3277, 0]
click at [430, 710] on button "2" at bounding box center [442, 725] width 31 height 31
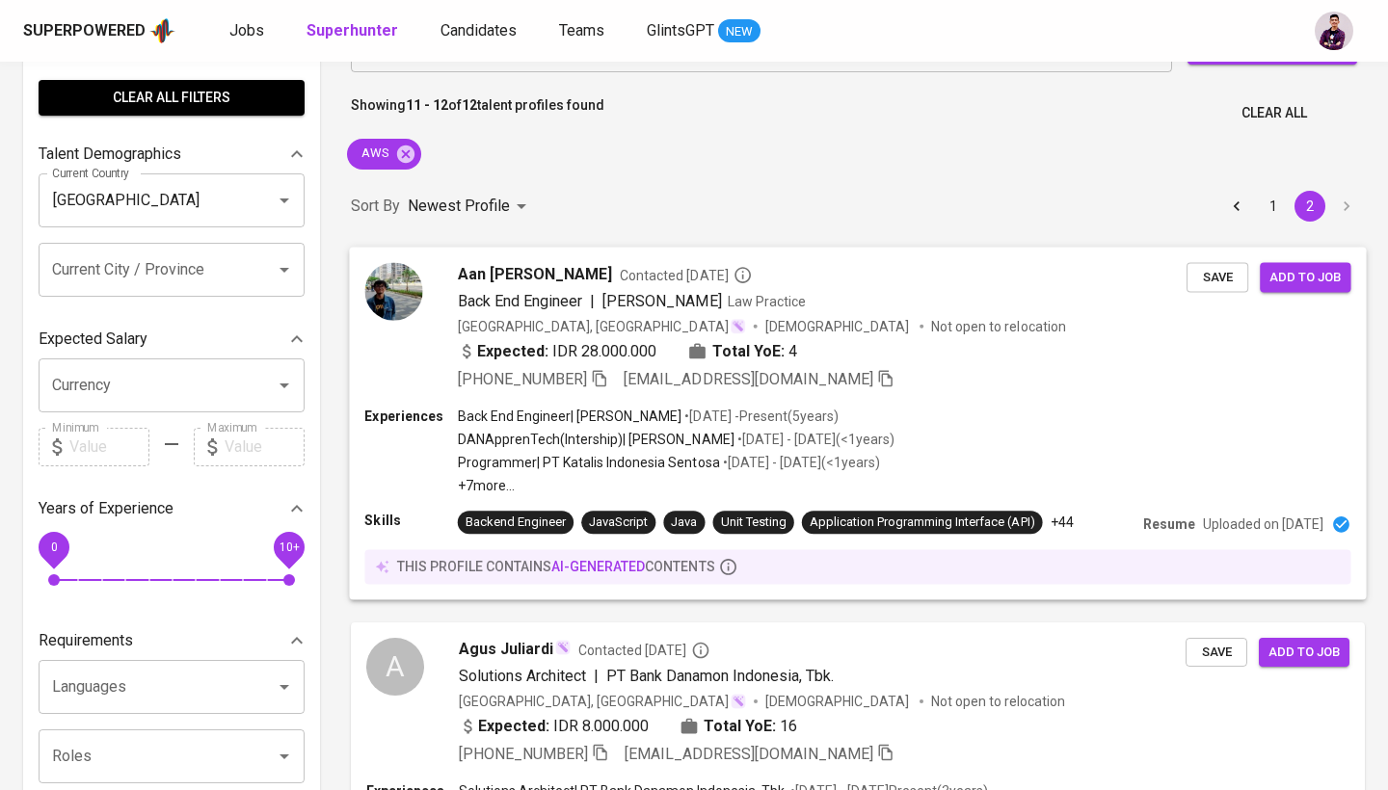
scroll to position [56, 0]
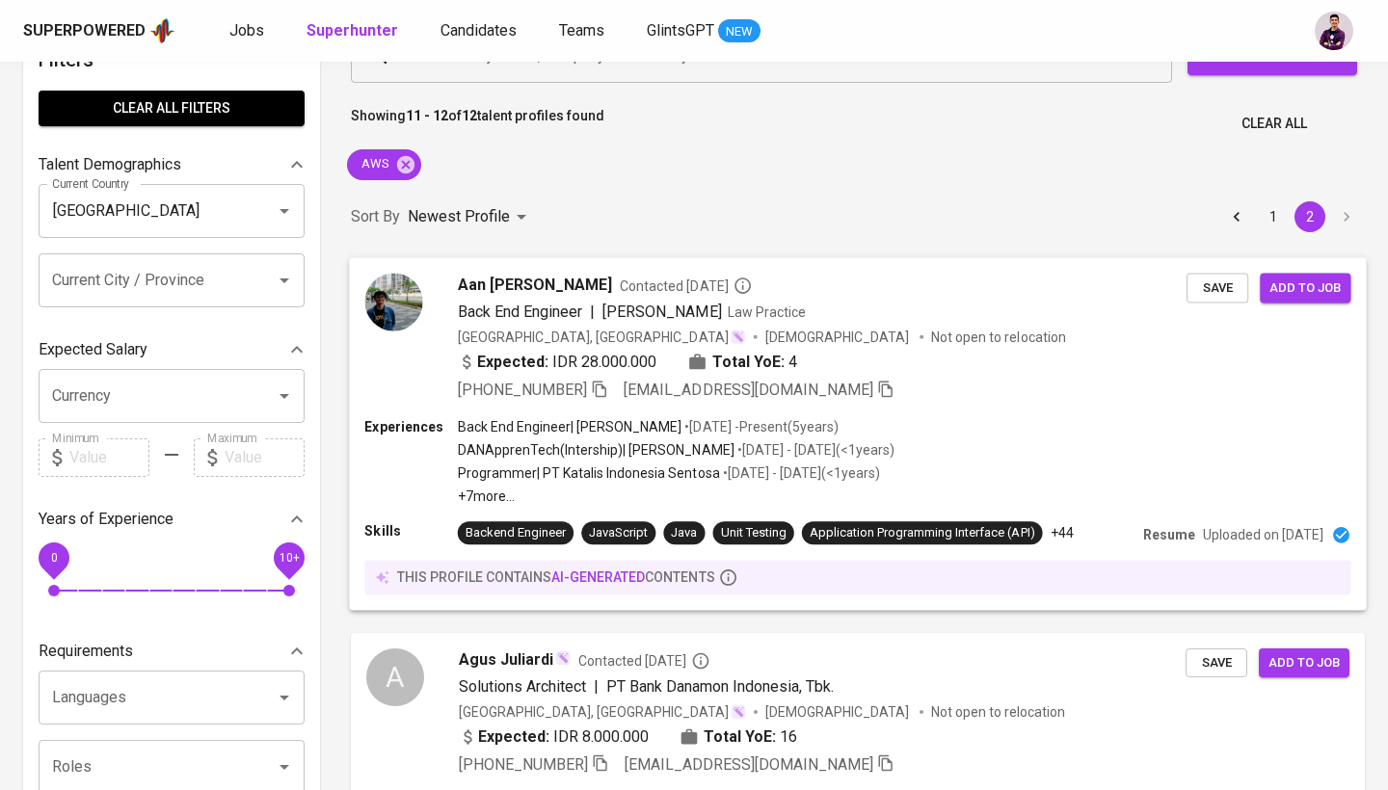
click at [414, 294] on img at bounding box center [393, 302] width 58 height 58
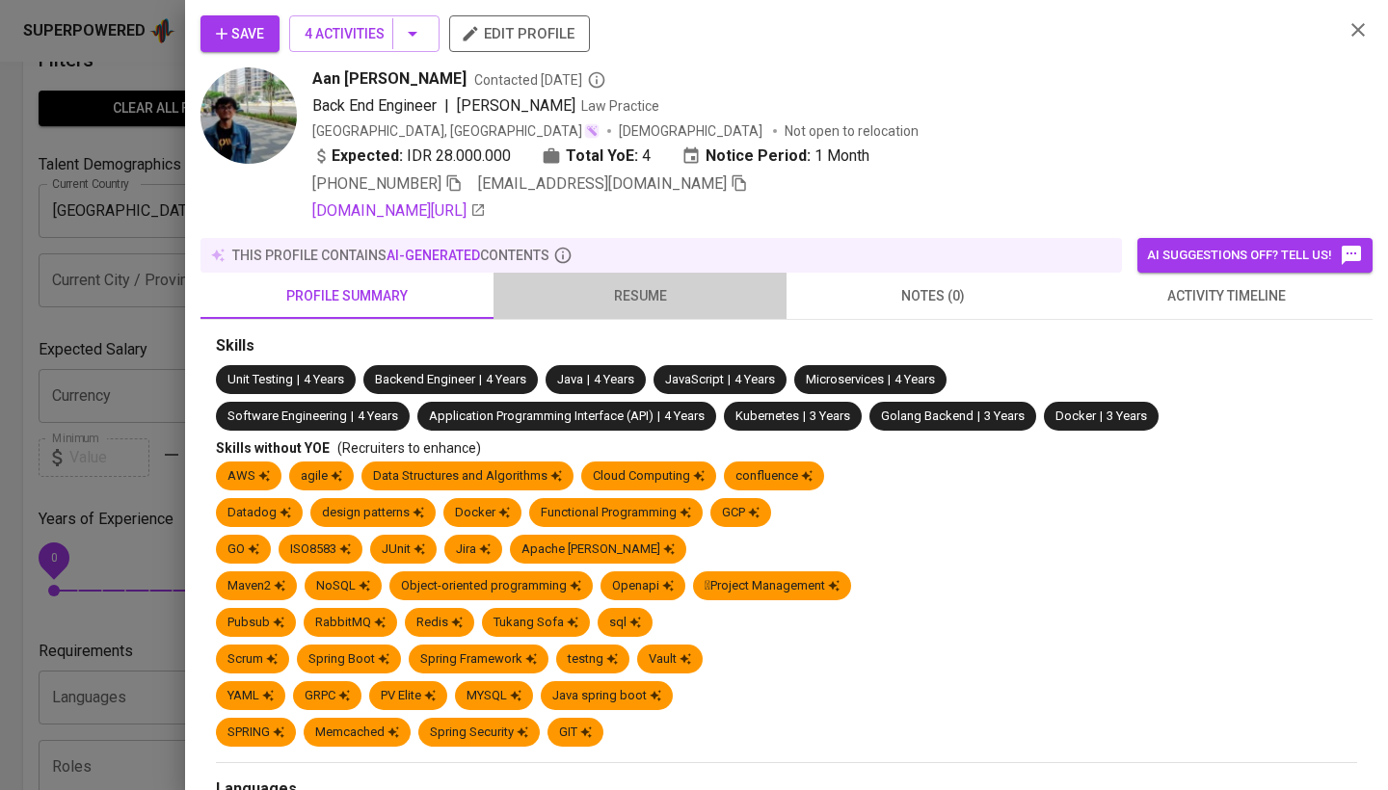
click at [651, 304] on span "resume" at bounding box center [640, 296] width 270 height 24
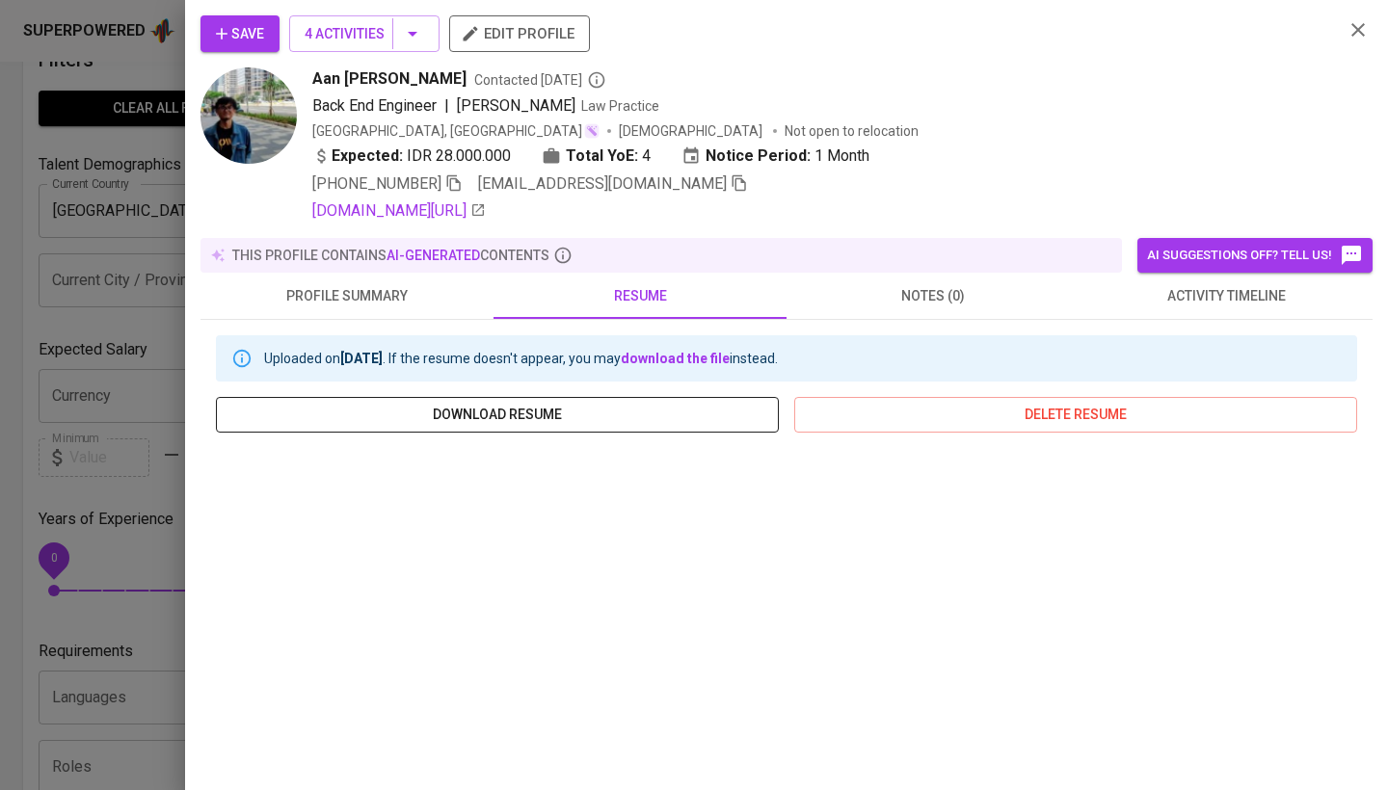
scroll to position [155, 0]
